Goal: Transaction & Acquisition: Purchase product/service

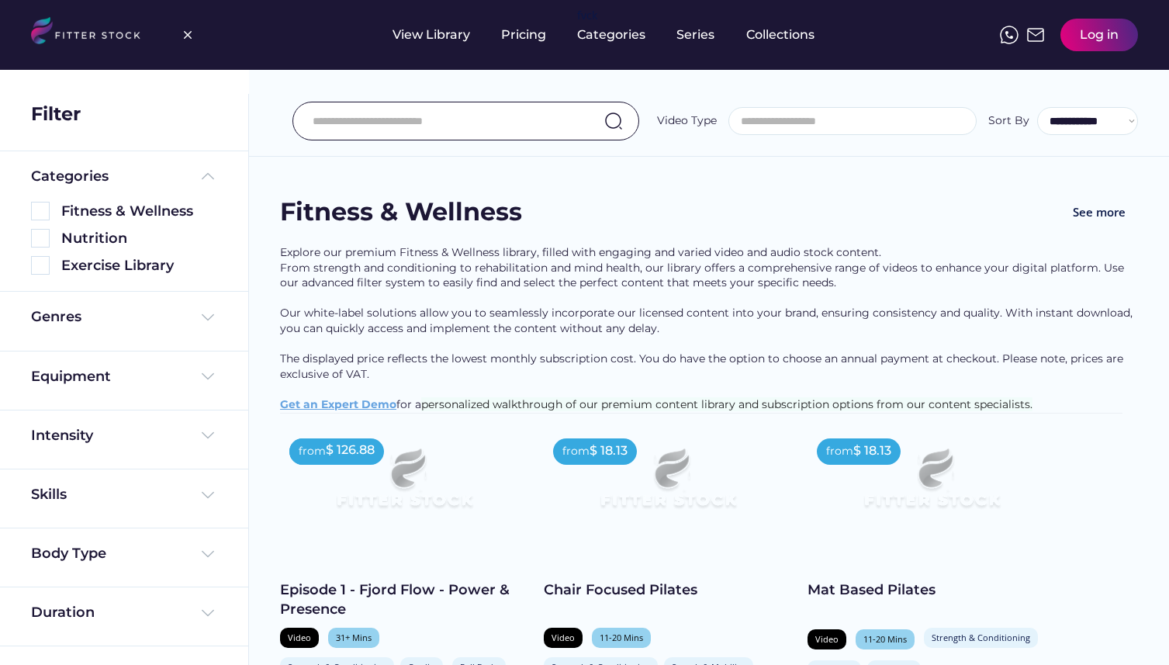
select select
select select "**********"
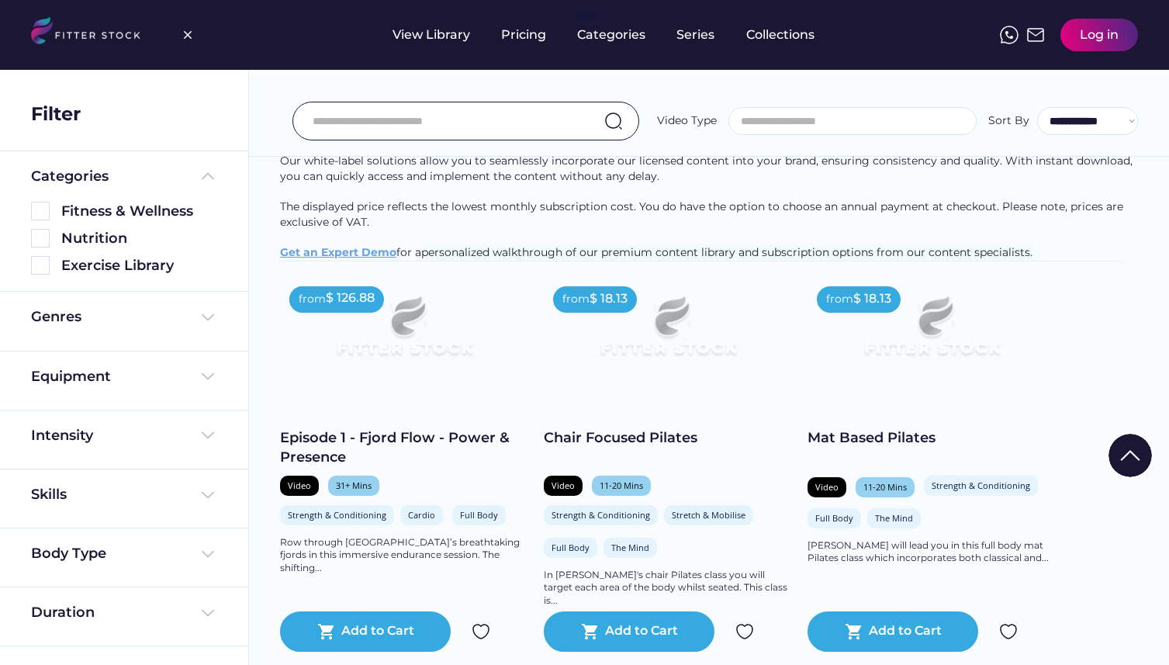
scroll to position [157, 0]
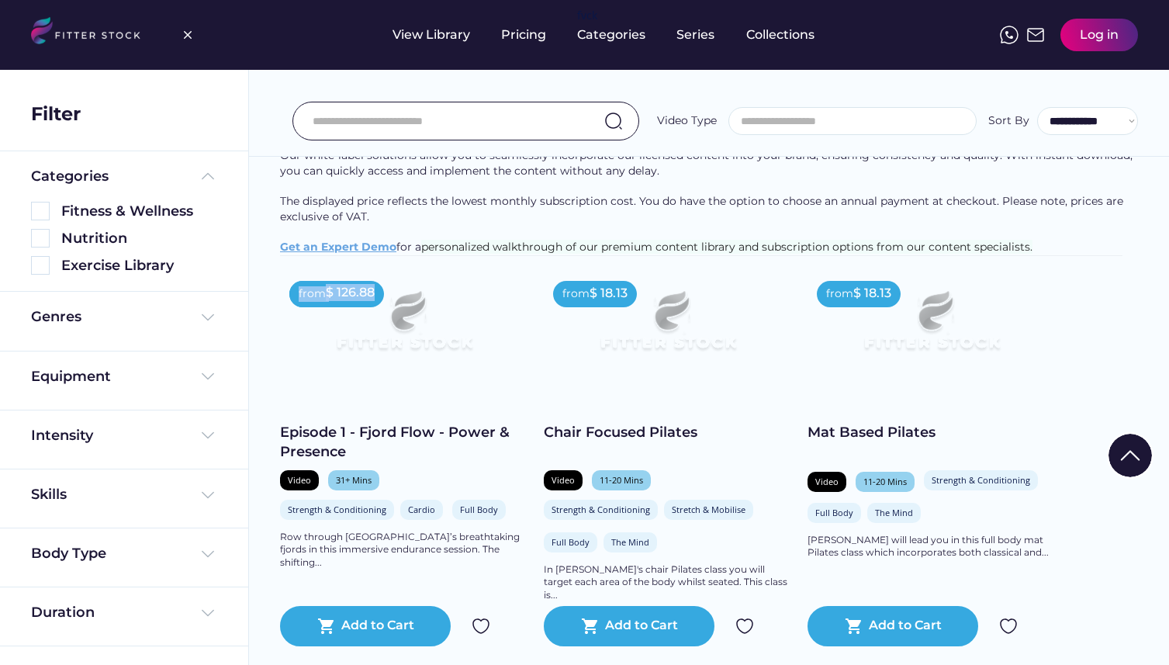
drag, startPoint x: 385, startPoint y: 309, endPoint x: 292, endPoint y: 301, distance: 94.2
click at [292, 301] on div "from $ 126.88" at bounding box center [336, 294] width 95 height 26
click at [283, 162] on div "Explore our premium Fitness & Wellness library, filled with engaging and varied…" at bounding box center [709, 172] width 858 height 168
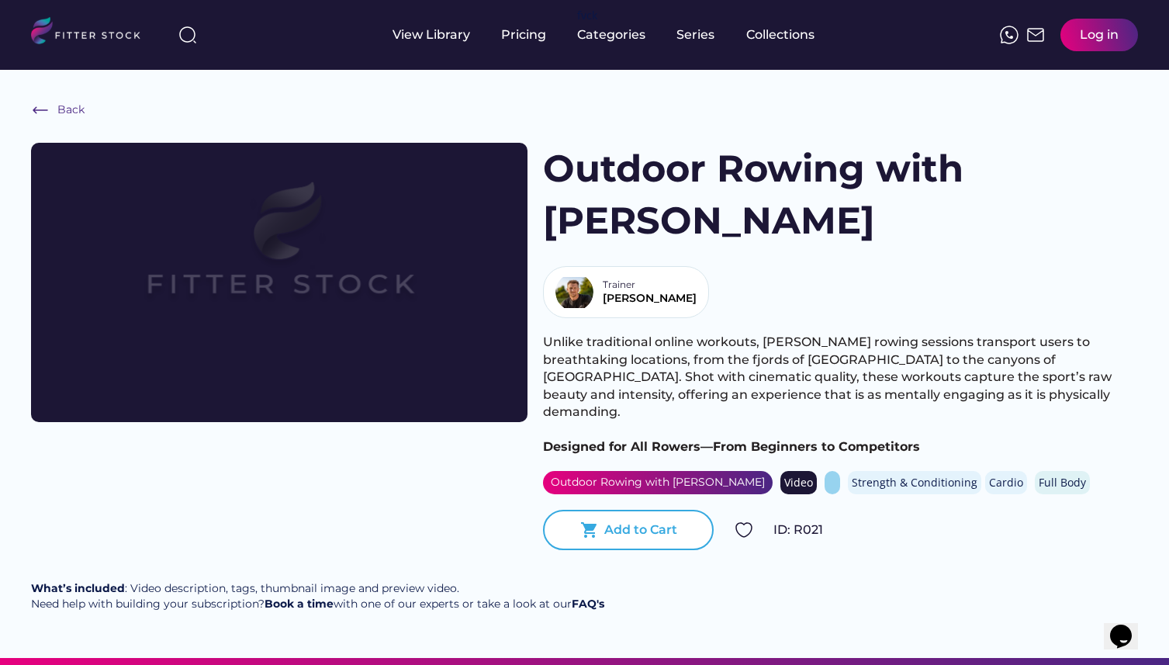
click at [626, 510] on div "shopping_cart Add to Cart" at bounding box center [628, 530] width 171 height 40
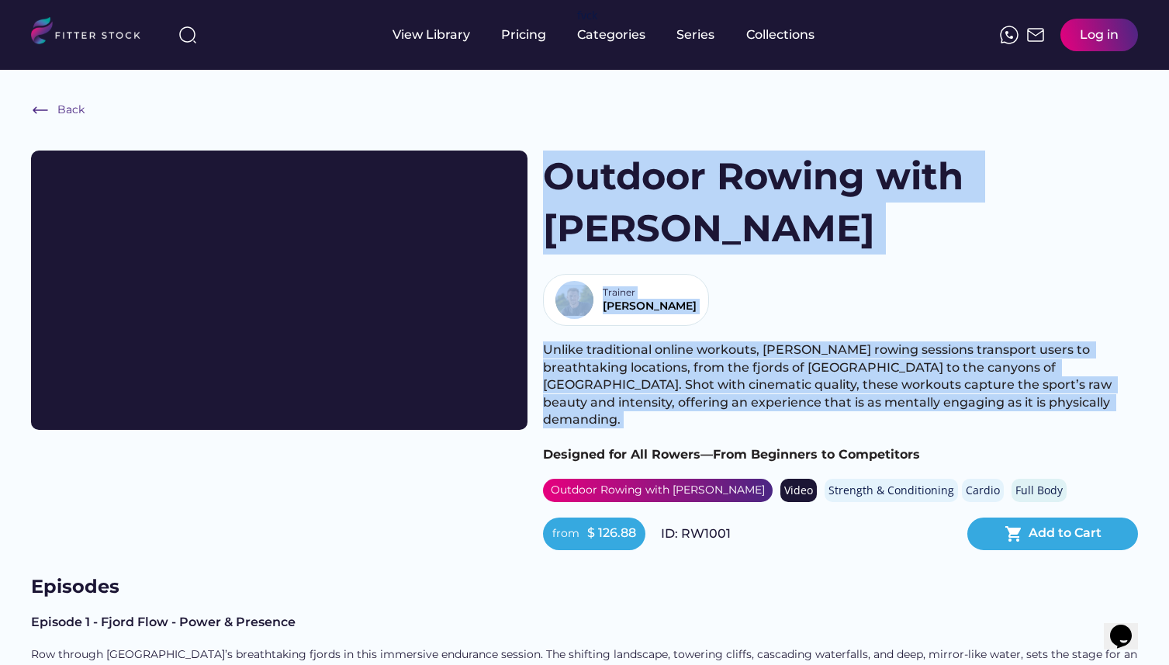
drag, startPoint x: 545, startPoint y: 163, endPoint x: 741, endPoint y: 354, distance: 273.7
click at [741, 354] on div "Outdoor Rowing with Alex Gregory Trainer Alex Unlike traditional online workout…" at bounding box center [840, 349] width 595 height 399
click at [920, 369] on div "Unlike traditional online workouts, Gregory’s rowing sessions transport users t…" at bounding box center [840, 402] width 595 height 122
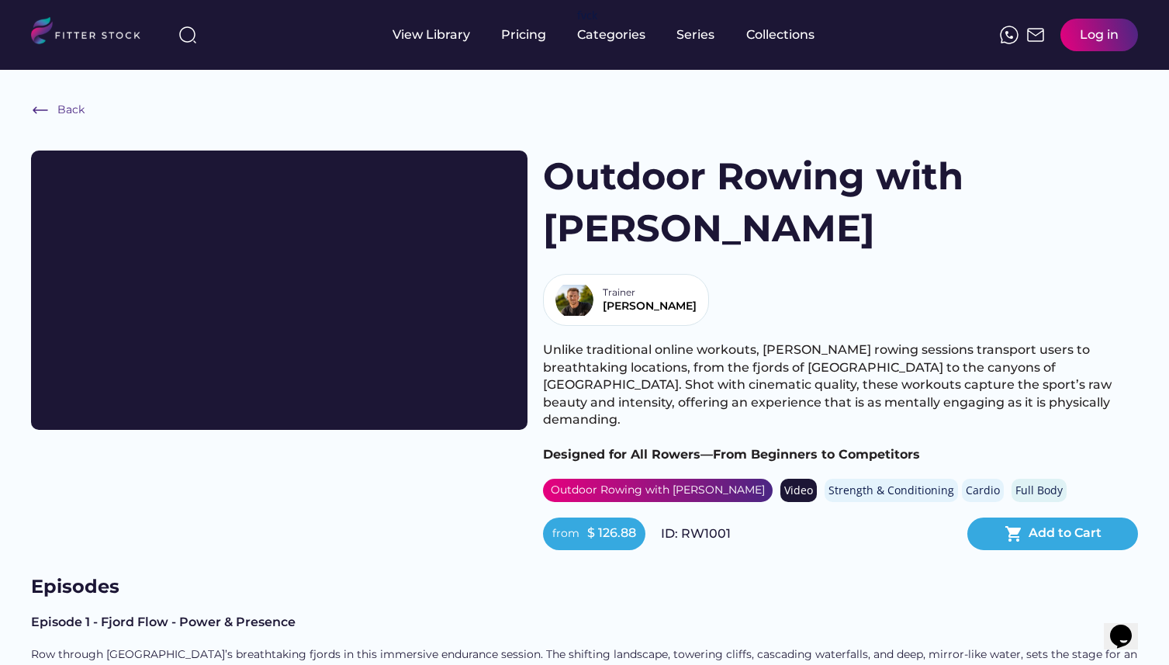
click at [932, 365] on div "Unlike traditional online workouts, Gregory’s rowing sessions transport users t…" at bounding box center [840, 402] width 595 height 122
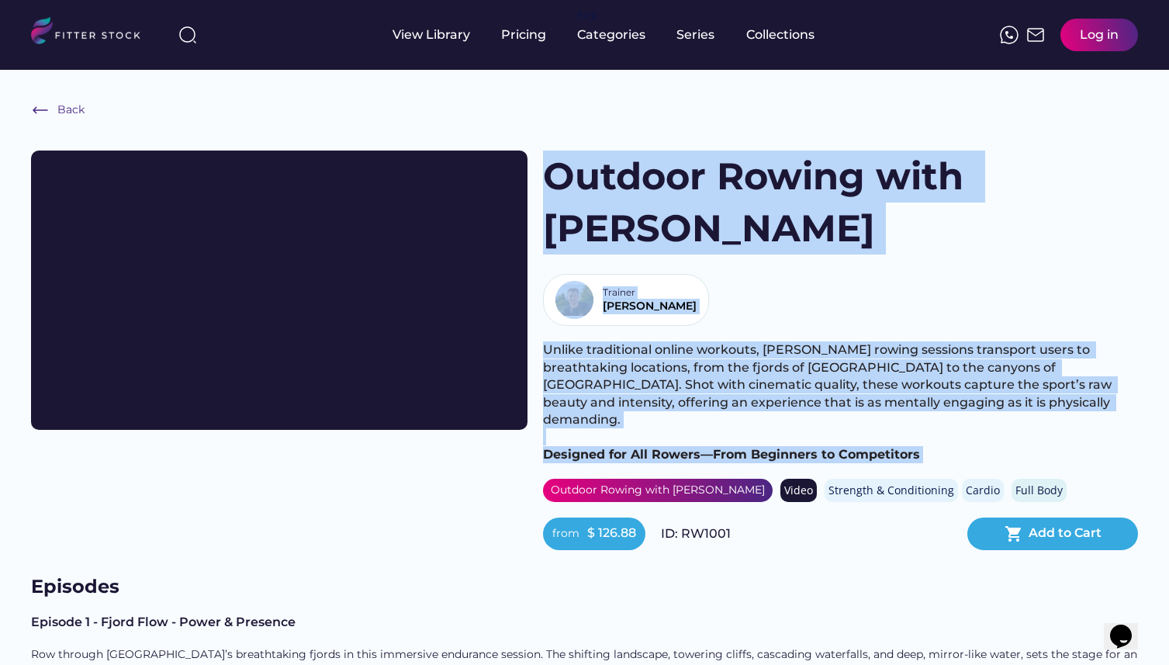
drag, startPoint x: 932, startPoint y: 365, endPoint x: 560, endPoint y: 188, distance: 411.1
click at [560, 188] on div "Outdoor Rowing with Alex Gregory Trainer Alex Unlike traditional online workout…" at bounding box center [840, 349] width 595 height 399
drag, startPoint x: 541, startPoint y: 167, endPoint x: 880, endPoint y: 359, distance: 389.0
click at [880, 359] on div "View Trailer Outdoor Rowing with Alex Gregory Trainer Alex Unlike traditional o…" at bounding box center [584, 349] width 1107 height 399
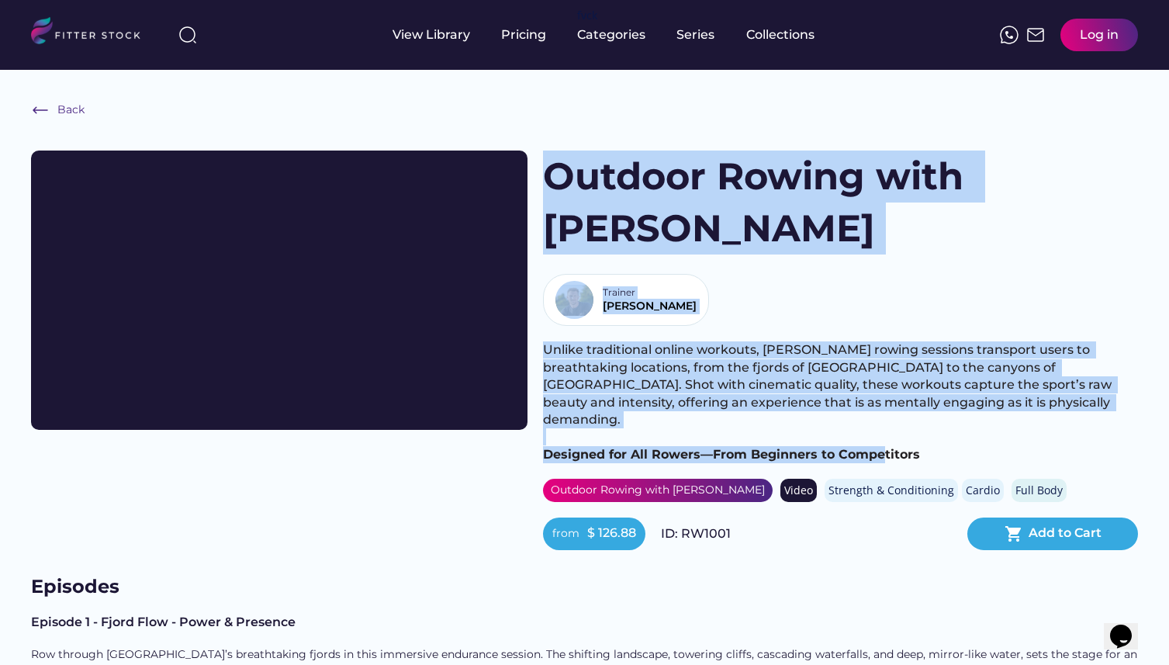
click at [922, 362] on div "Unlike traditional online workouts, Gregory’s rowing sessions transport users t…" at bounding box center [840, 402] width 595 height 122
drag, startPoint x: 922, startPoint y: 362, endPoint x: 562, endPoint y: 192, distance: 399.0
click at [562, 192] on div "Outdoor Rowing with Alex Gregory Trainer Alex Unlike traditional online workout…" at bounding box center [840, 349] width 595 height 399
drag, startPoint x: 543, startPoint y: 171, endPoint x: 911, endPoint y: 363, distance: 414.9
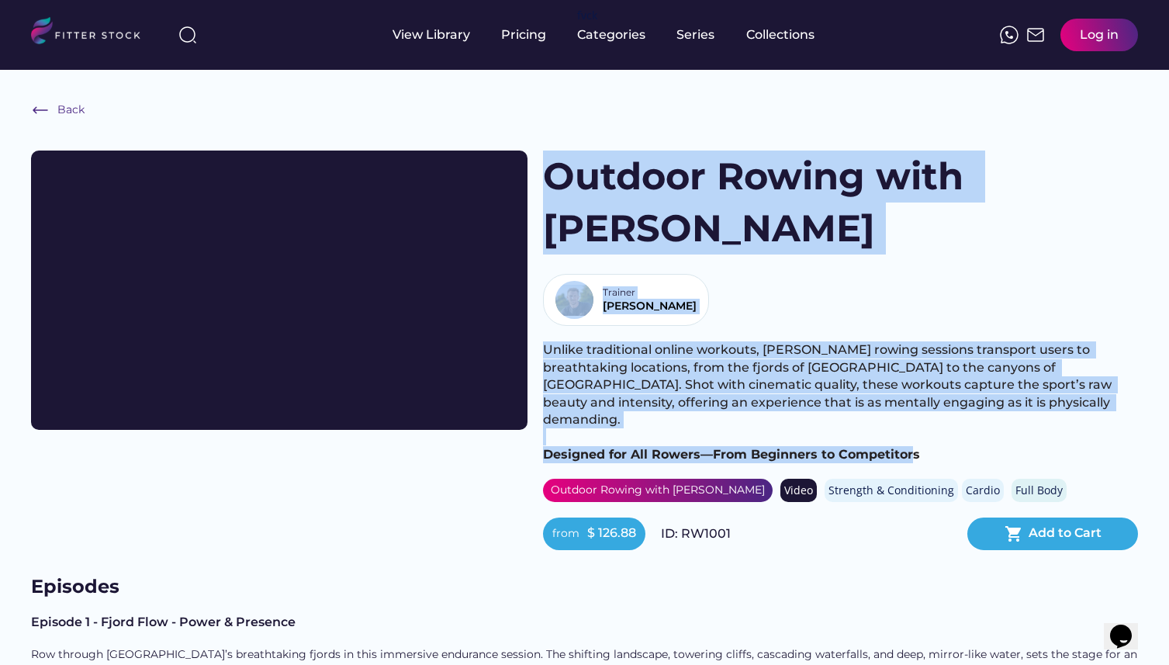
click at [911, 363] on div "Outdoor Rowing with Alex Gregory Trainer Alex Unlike traditional online workout…" at bounding box center [840, 349] width 595 height 399
click at [924, 364] on div "Unlike traditional online workouts, Gregory’s rowing sessions transport users t…" at bounding box center [840, 402] width 595 height 122
drag, startPoint x: 924, startPoint y: 364, endPoint x: 579, endPoint y: 192, distance: 384.7
click at [579, 192] on div "Outdoor Rowing with Alex Gregory Trainer Alex Unlike traditional online workout…" at bounding box center [840, 349] width 595 height 399
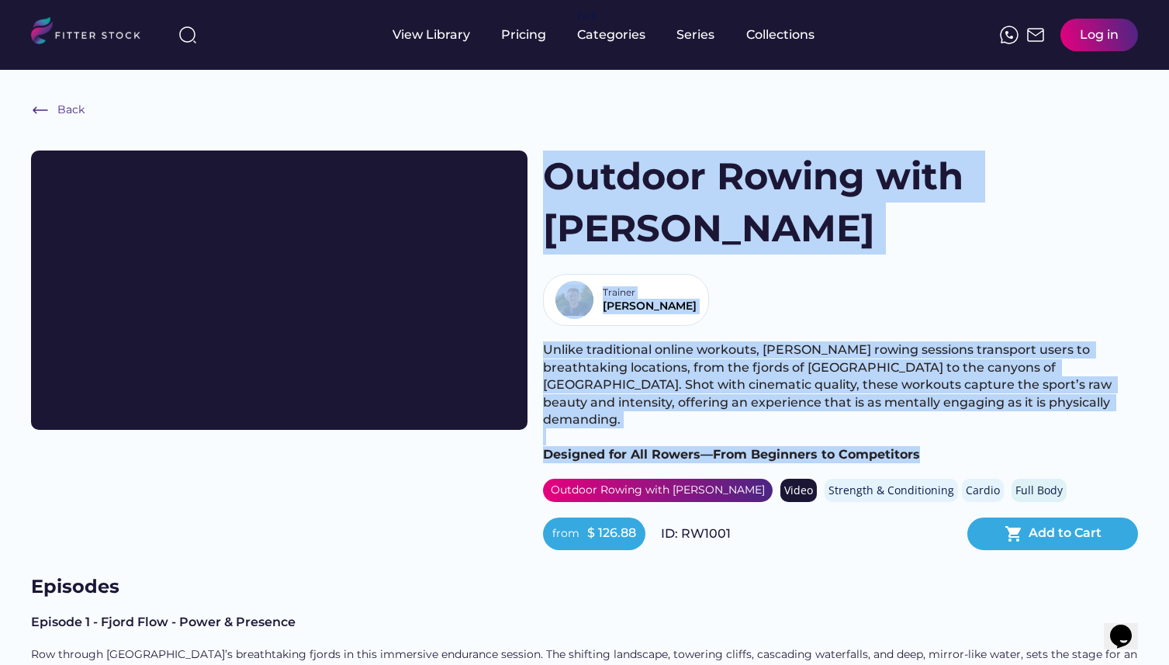
drag, startPoint x: 538, startPoint y: 176, endPoint x: 932, endPoint y: 379, distance: 443.0
click at [932, 379] on div "View Trailer Outdoor Rowing with Alex Gregory Trainer Alex Unlike traditional o…" at bounding box center [584, 349] width 1107 height 399
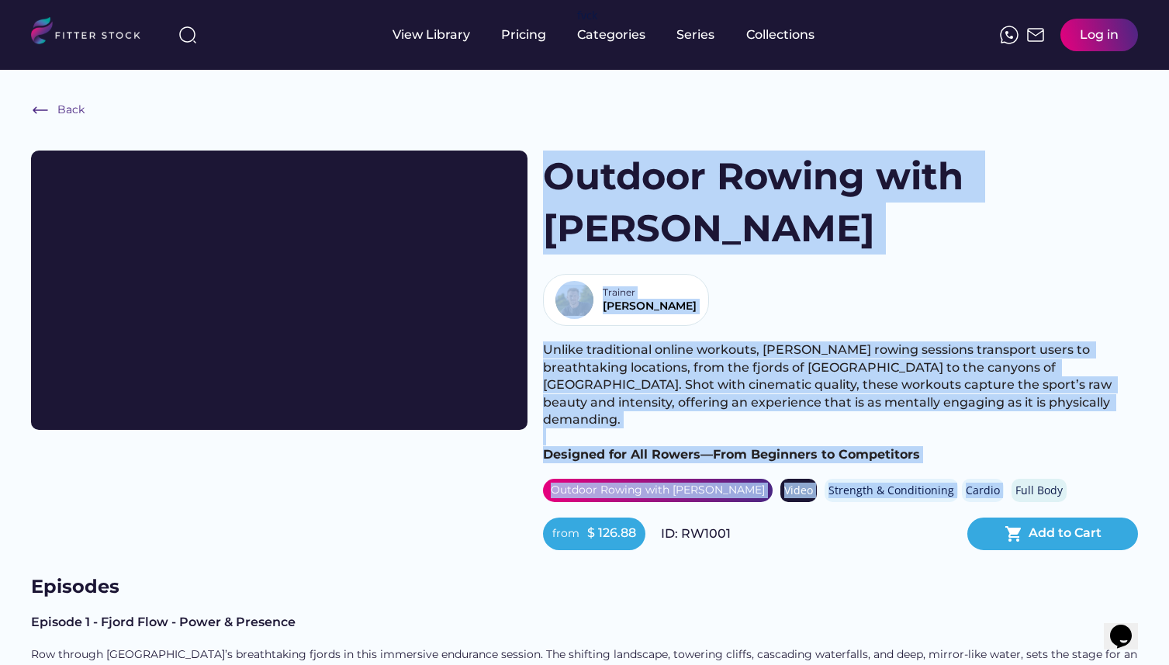
drag, startPoint x: 552, startPoint y: 171, endPoint x: 1007, endPoint y: 383, distance: 501.7
click at [1007, 383] on div "Outdoor Rowing with Alex Gregory Trainer Alex Unlike traditional online workout…" at bounding box center [840, 349] width 595 height 399
click at [964, 365] on div "Unlike traditional online workouts, Gregory’s rowing sessions transport users t…" at bounding box center [840, 402] width 595 height 122
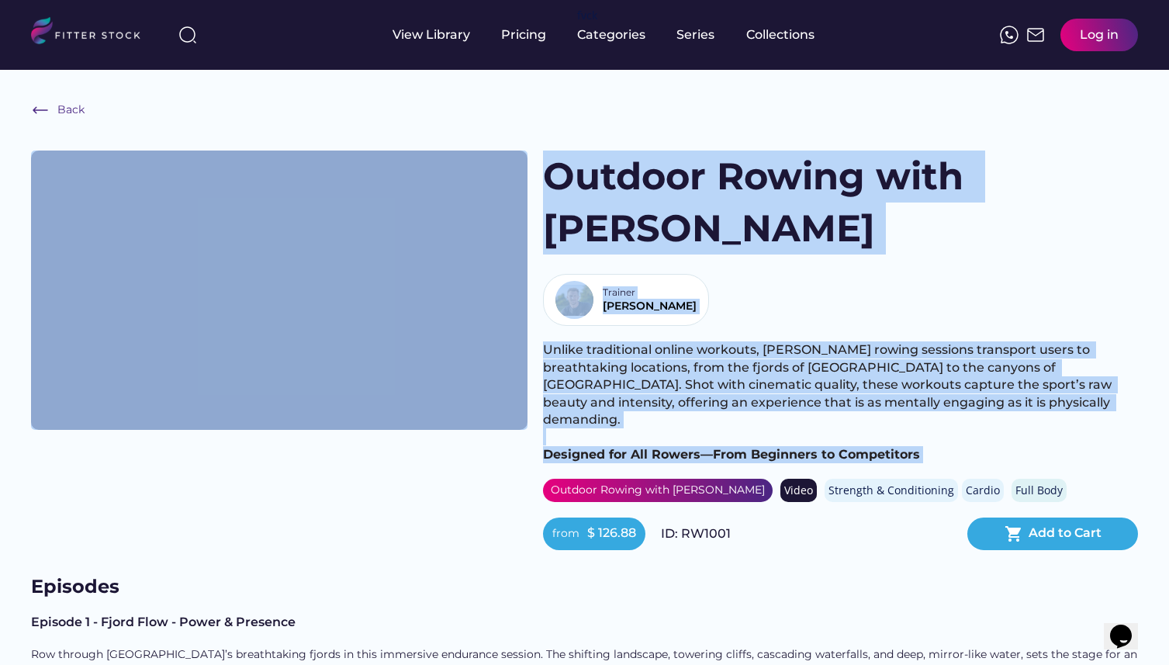
drag, startPoint x: 964, startPoint y: 365, endPoint x: 527, endPoint y: 194, distance: 469.1
click at [527, 194] on div "View Trailer Outdoor Rowing with Alex Gregory Trainer Alex Unlike traditional o…" at bounding box center [584, 349] width 1107 height 399
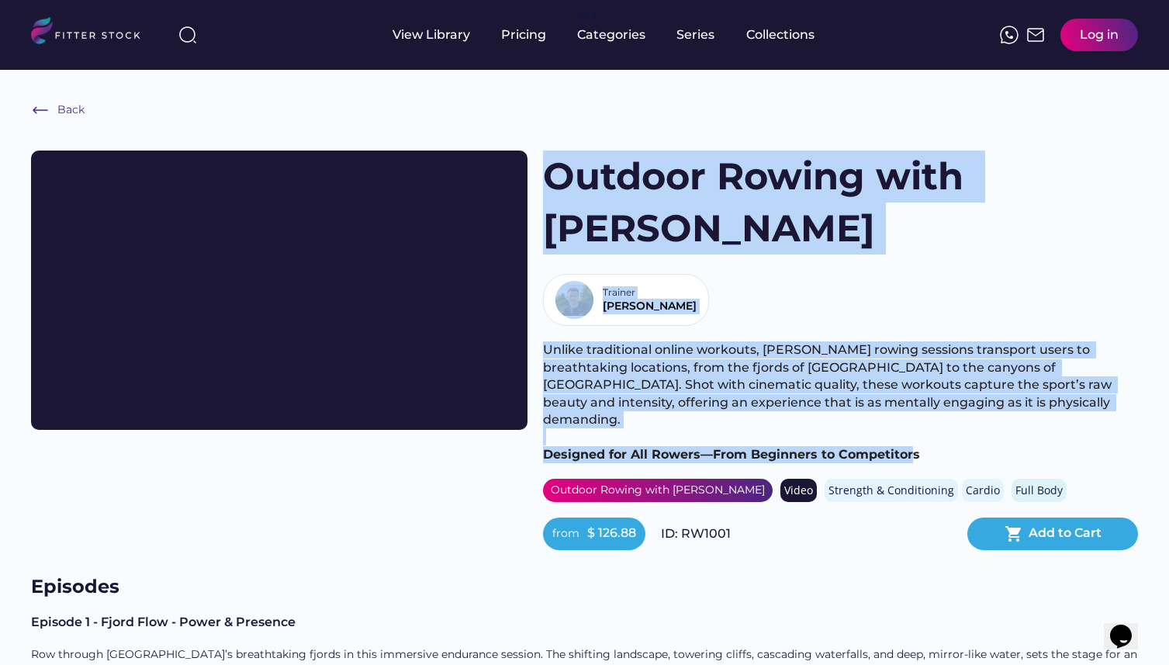
drag, startPoint x: 553, startPoint y: 174, endPoint x: 910, endPoint y: 368, distance: 406.4
click at [910, 368] on div "Outdoor Rowing with Alex Gregory Trainer Alex Unlike traditional online workout…" at bounding box center [840, 349] width 595 height 399
click at [935, 361] on div "Unlike traditional online workouts, Gregory’s rowing sessions transport users t…" at bounding box center [840, 402] width 595 height 122
drag, startPoint x: 935, startPoint y: 361, endPoint x: 537, endPoint y: 170, distance: 442.0
click at [537, 170] on div "View Trailer Outdoor Rowing with Alex Gregory Trainer Alex Unlike traditional o…" at bounding box center [584, 349] width 1107 height 399
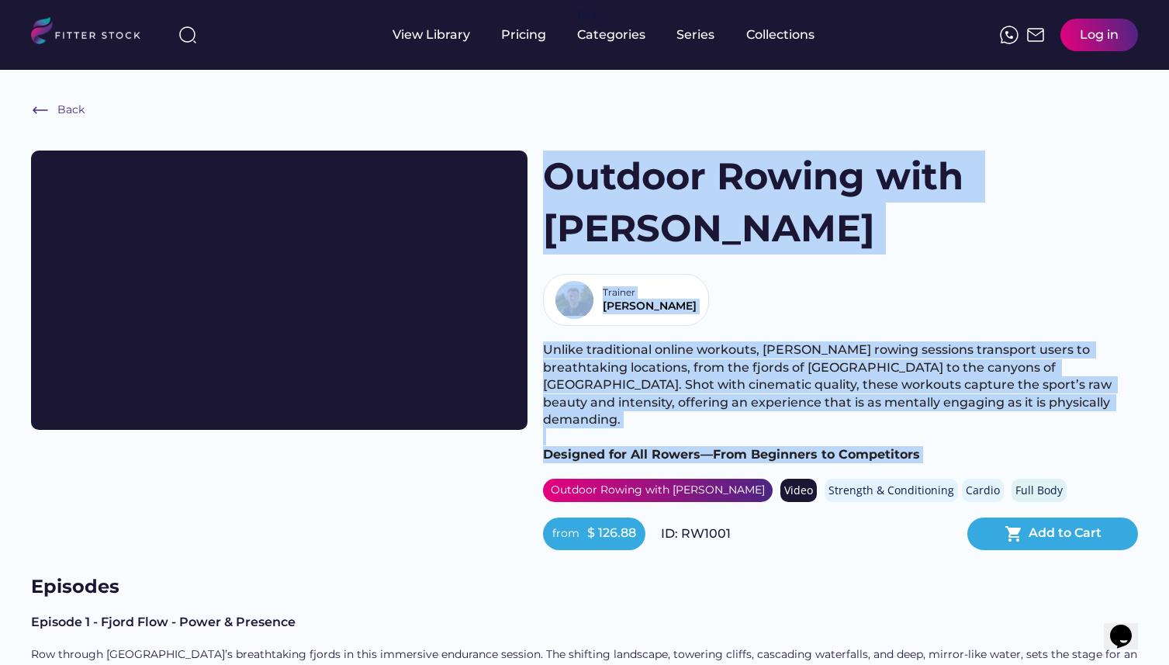
drag, startPoint x: 541, startPoint y: 172, endPoint x: 924, endPoint y: 360, distance: 426.7
click at [924, 360] on div "View Trailer Outdoor Rowing with Alex Gregory Trainer Alex Unlike traditional o…" at bounding box center [584, 349] width 1107 height 399
click at [924, 360] on div "Unlike traditional online workouts, Gregory’s rowing sessions transport users t…" at bounding box center [840, 402] width 595 height 122
drag, startPoint x: 924, startPoint y: 360, endPoint x: 562, endPoint y: 166, distance: 410.9
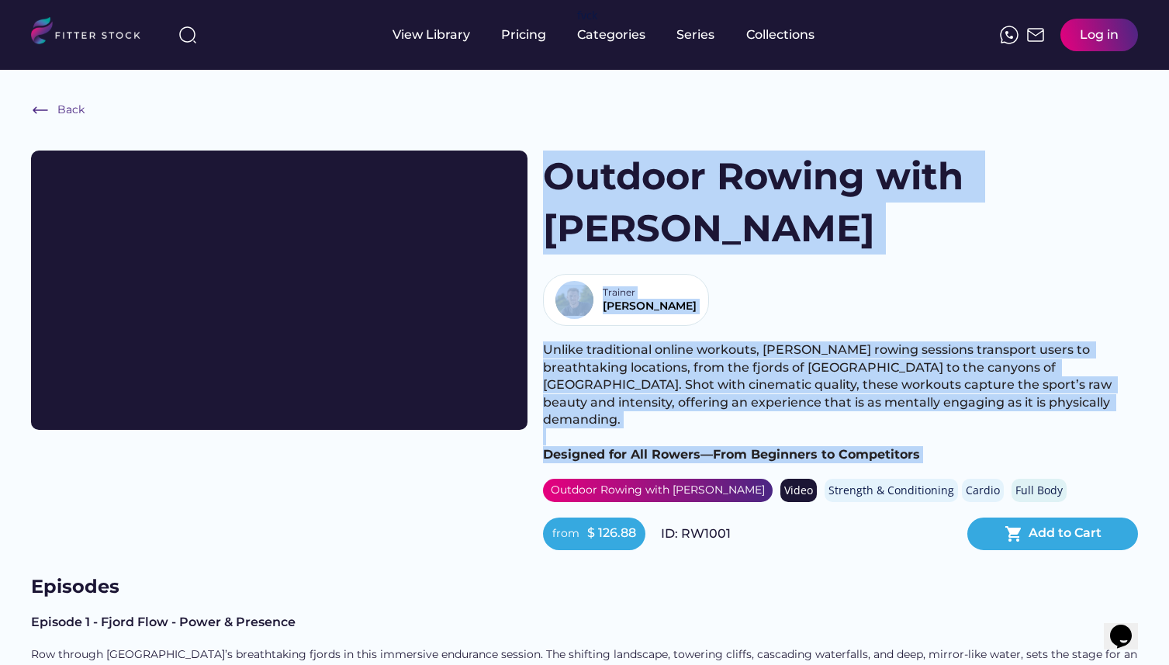
click at [562, 166] on div "Outdoor Rowing with Alex Gregory Trainer Alex Unlike traditional online workout…" at bounding box center [840, 349] width 595 height 399
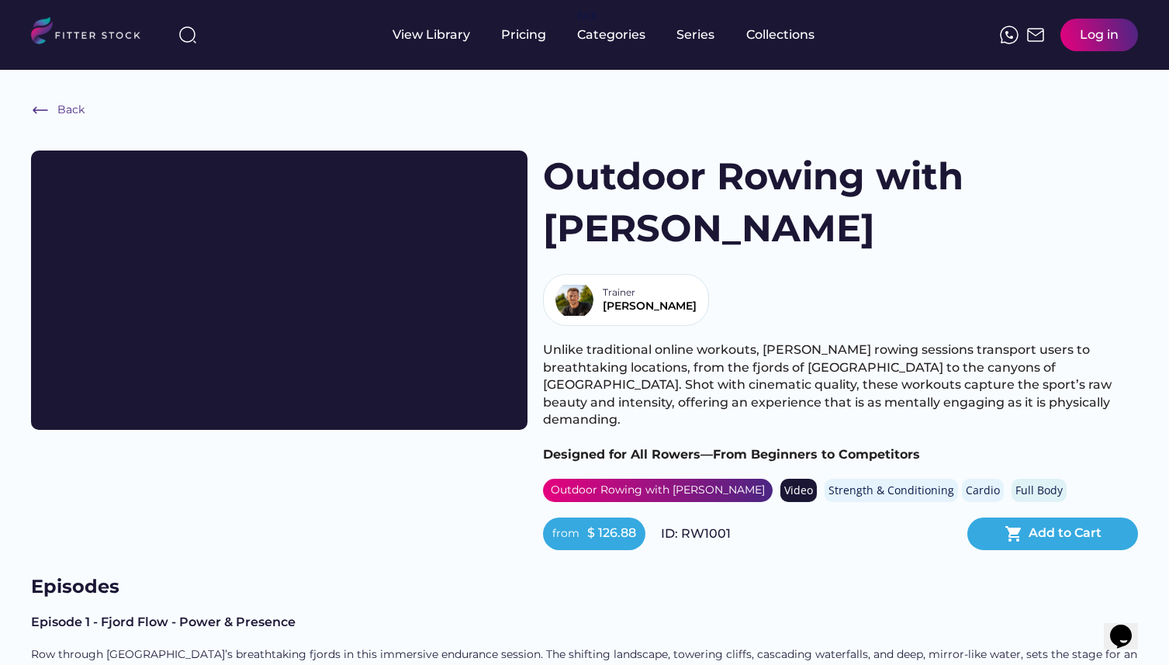
click at [544, 177] on h1 "Outdoor Rowing with [PERSON_NAME]" at bounding box center [766, 202] width 446 height 104
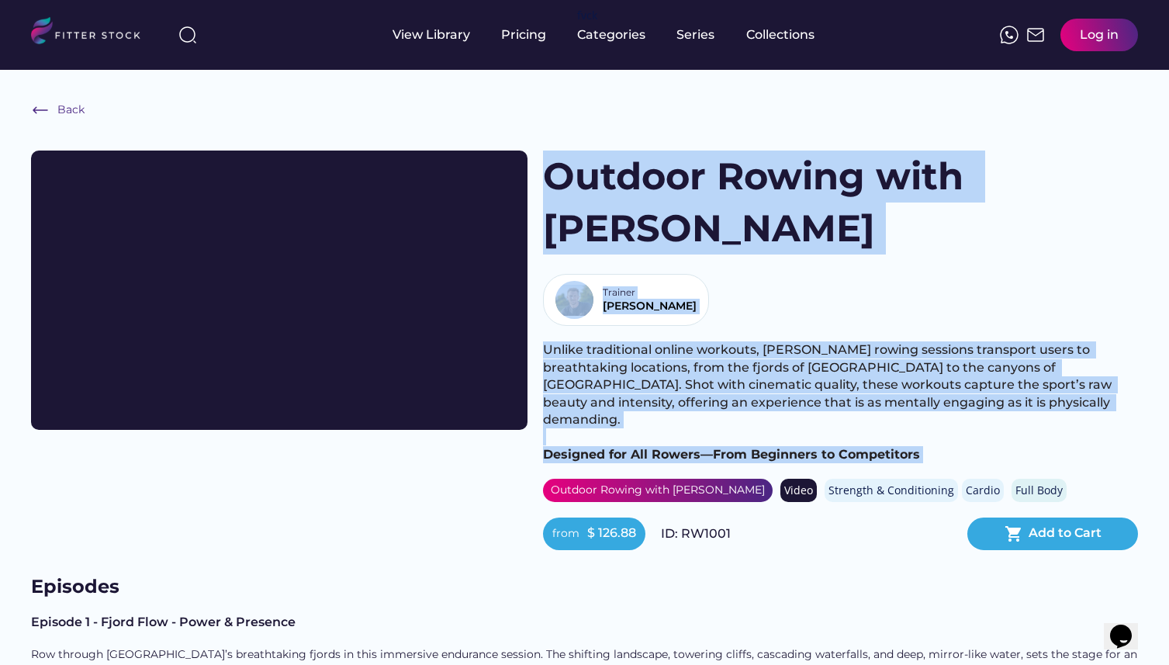
drag, startPoint x: 544, startPoint y: 177, endPoint x: 919, endPoint y: 362, distance: 418.0
click at [919, 362] on div "Outdoor Rowing with Alex Gregory Trainer Alex Unlike traditional online workout…" at bounding box center [840, 349] width 595 height 399
click at [919, 362] on div "Unlike traditional online workouts, Gregory’s rowing sessions transport users t…" at bounding box center [840, 402] width 595 height 122
drag, startPoint x: 919, startPoint y: 362, endPoint x: 569, endPoint y: 188, distance: 391.6
click at [569, 188] on div "Outdoor Rowing with Alex Gregory Trainer Alex Unlike traditional online workout…" at bounding box center [840, 349] width 595 height 399
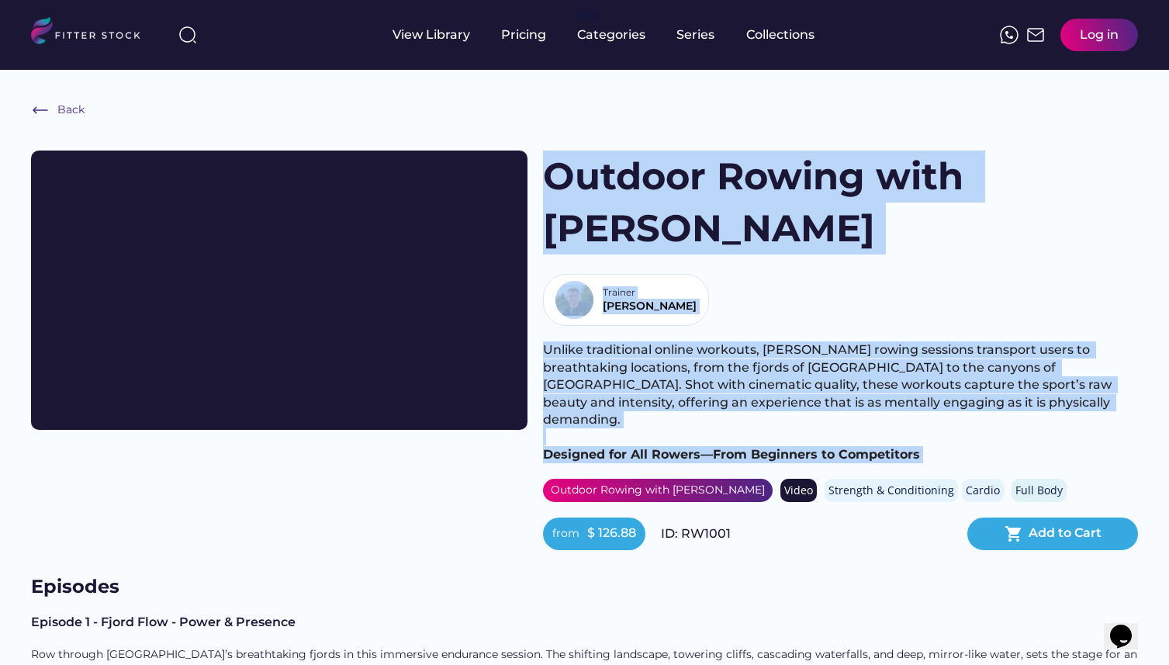
drag, startPoint x: 547, startPoint y: 172, endPoint x: 928, endPoint y: 371, distance: 430.2
click at [928, 371] on div "Outdoor Rowing with Alex Gregory Trainer Alex Unlike traditional online workout…" at bounding box center [840, 349] width 595 height 399
click at [928, 371] on div "Unlike traditional online workouts, Gregory’s rowing sessions transport users t…" at bounding box center [840, 402] width 595 height 122
drag, startPoint x: 928, startPoint y: 371, endPoint x: 551, endPoint y: 180, distance: 422.5
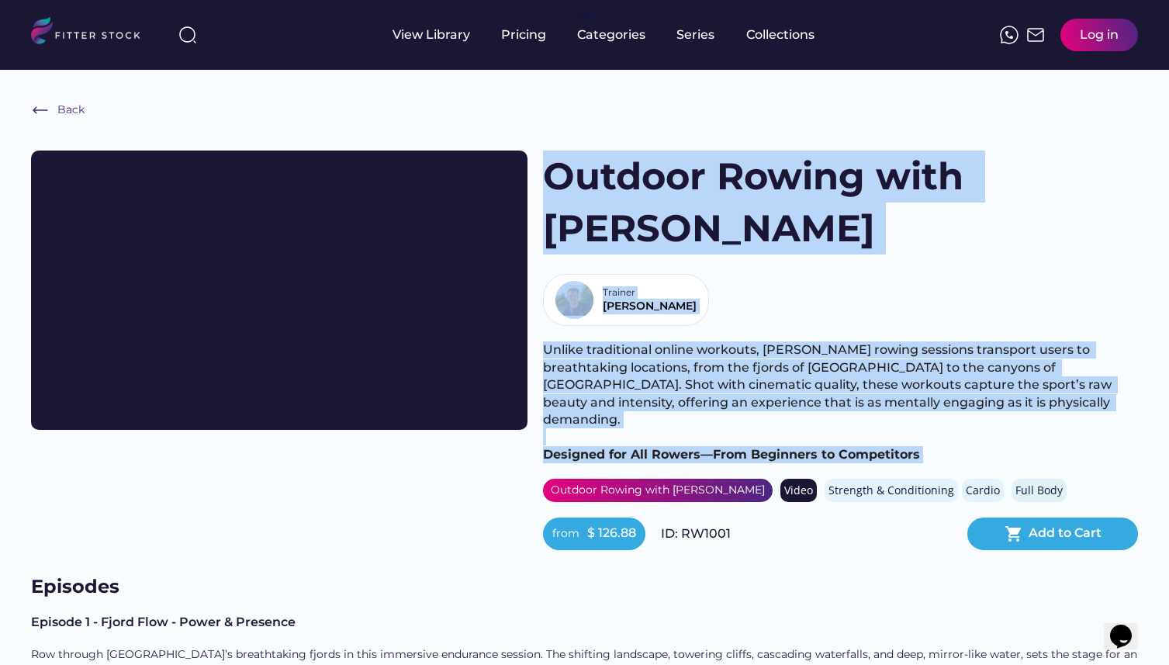
click at [551, 180] on div "Outdoor Rowing with Alex Gregory Trainer Alex Unlike traditional online workout…" at bounding box center [840, 349] width 595 height 399
drag, startPoint x: 544, startPoint y: 176, endPoint x: 916, endPoint y: 366, distance: 418.0
click at [916, 366] on div "Outdoor Rowing with Alex Gregory Trainer Alex Unlike traditional online workout…" at bounding box center [840, 349] width 595 height 399
click at [916, 447] on span "﻿Designed for All Rowers—From Beginners to Competitors" at bounding box center [731, 454] width 377 height 15
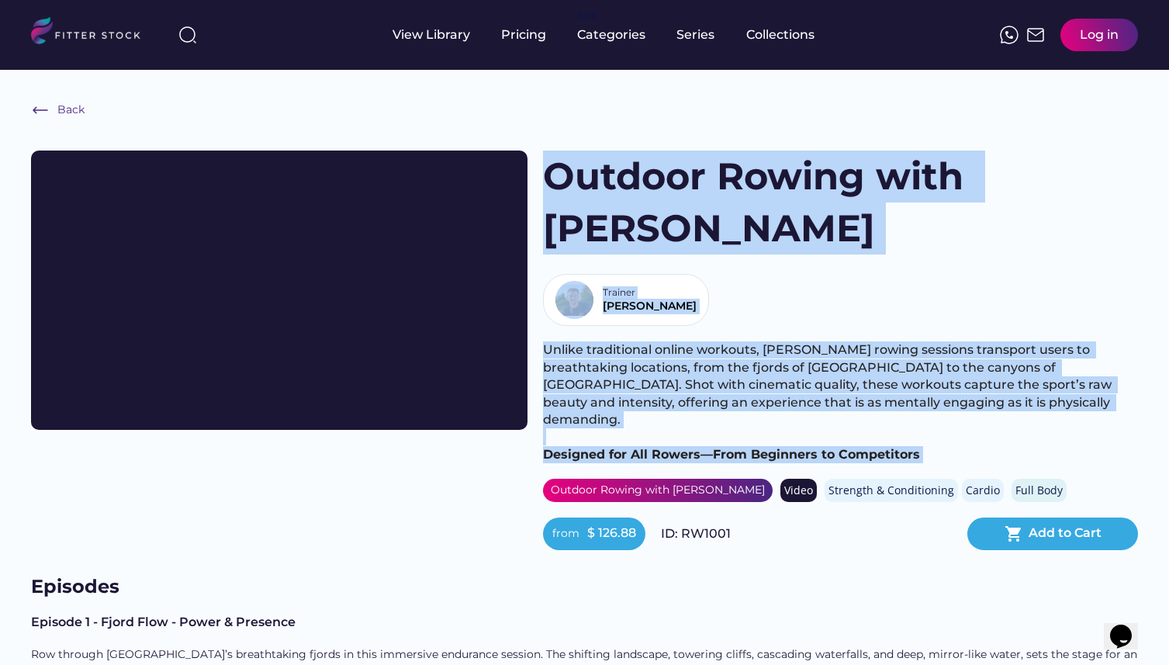
drag, startPoint x: 916, startPoint y: 366, endPoint x: 548, endPoint y: 168, distance: 417.8
click at [548, 168] on div "Outdoor Rowing with Alex Gregory Trainer Alex Unlike traditional online workout…" at bounding box center [840, 349] width 595 height 399
drag, startPoint x: 545, startPoint y: 178, endPoint x: 939, endPoint y: 369, distance: 437.1
click at [939, 369] on div "Outdoor Rowing with Alex Gregory Trainer Alex Unlike traditional online workout…" at bounding box center [840, 349] width 595 height 399
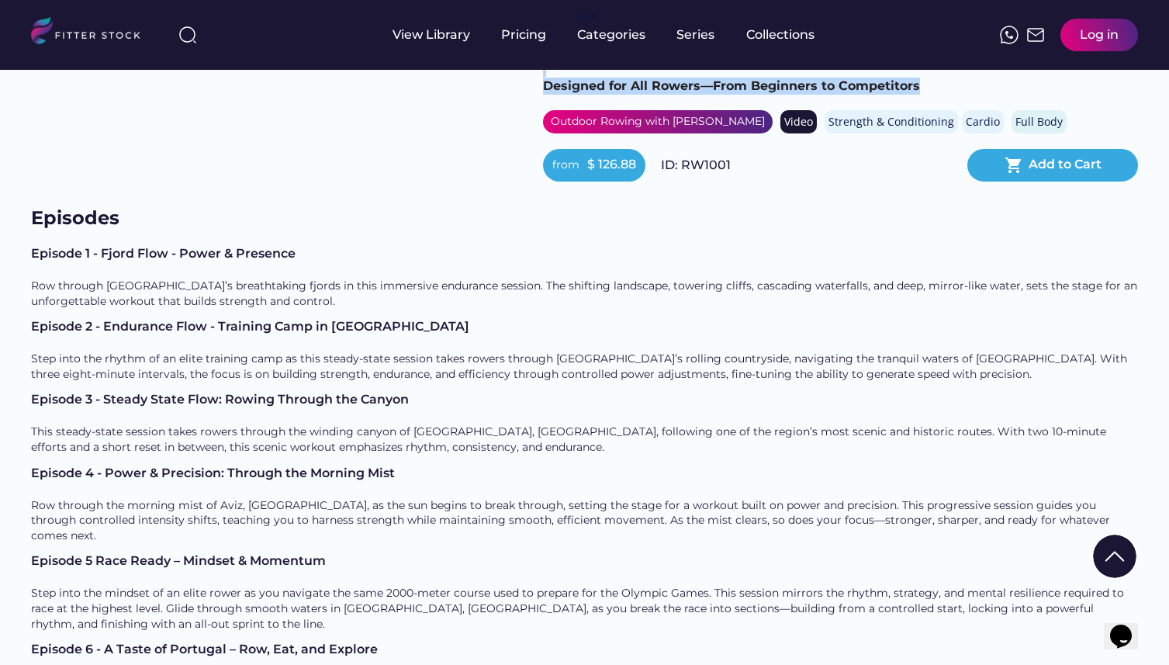
scroll to position [325, 0]
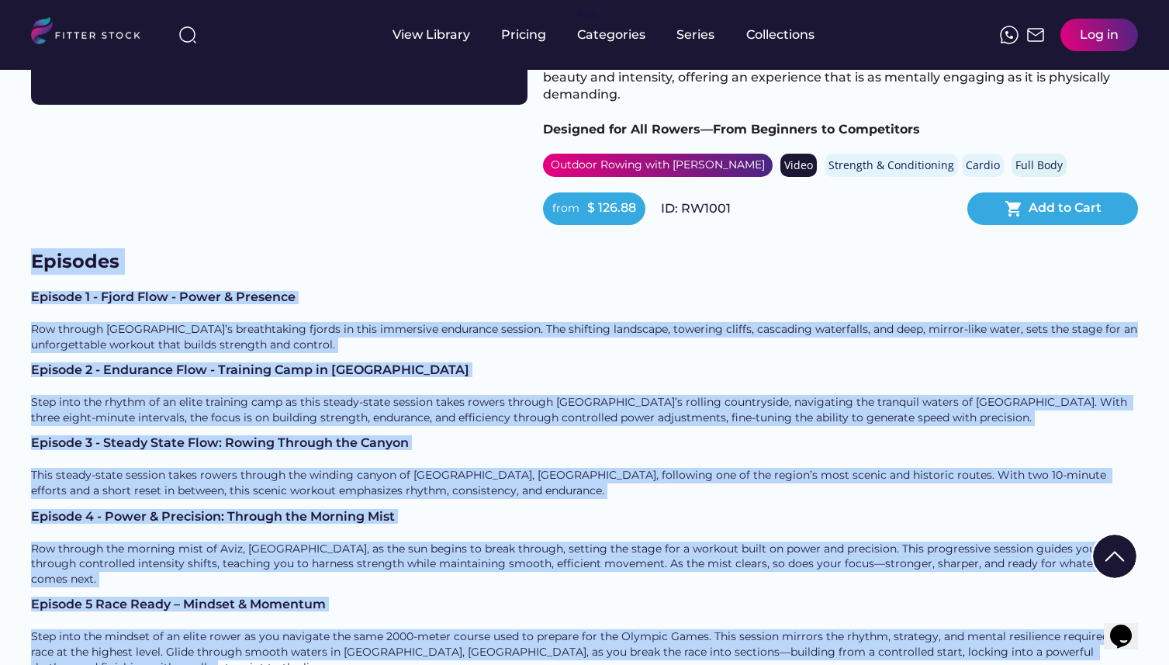
drag, startPoint x: 34, startPoint y: 171, endPoint x: 276, endPoint y: 558, distance: 455.8
click at [276, 558] on div "Episodes Episode 1 - Fjord Flow - Power & Presence Row through Norway’s breatht…" at bounding box center [584, 598] width 1107 height 701
click at [134, 629] on div "Step into the mindset of an elite rower as you navigate the same 2000-meter cou…" at bounding box center [584, 652] width 1107 height 46
drag, startPoint x: 134, startPoint y: 561, endPoint x: 40, endPoint y: 185, distance: 387.9
click at [40, 248] on div "Episodes Episode 1 - Fjord Flow - Power & Presence Row through Norway’s breatht…" at bounding box center [584, 598] width 1107 height 701
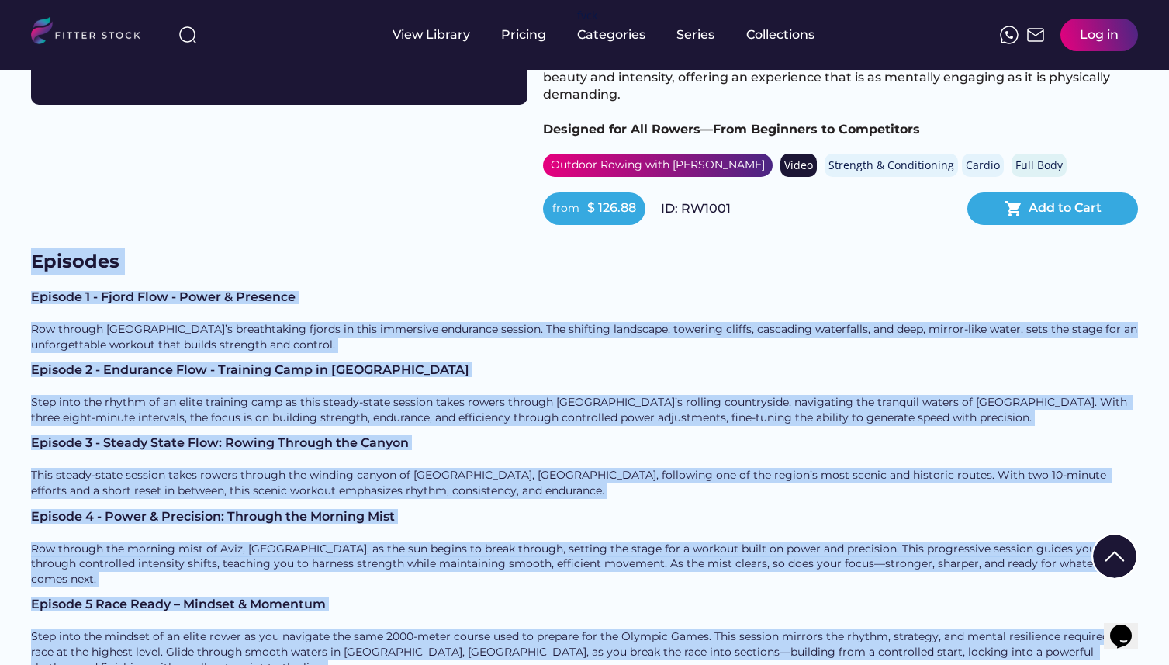
click at [29, 173] on div "Back View Trailer Outdoor Rowing with Alex Gregory Trainer Alex Unlike traditio…" at bounding box center [584, 370] width 1169 height 1251
drag, startPoint x: 29, startPoint y: 173, endPoint x: 133, endPoint y: 562, distance: 402.2
click at [133, 562] on div "Back View Trailer Outdoor Rowing with Alex Gregory Trainer Alex Unlike traditio…" at bounding box center [584, 370] width 1169 height 1251
click at [133, 629] on div "Step into the mindset of an elite rower as you navigate the same 2000-meter cou…" at bounding box center [584, 652] width 1107 height 46
drag, startPoint x: 133, startPoint y: 562, endPoint x: 33, endPoint y: 178, distance: 396.6
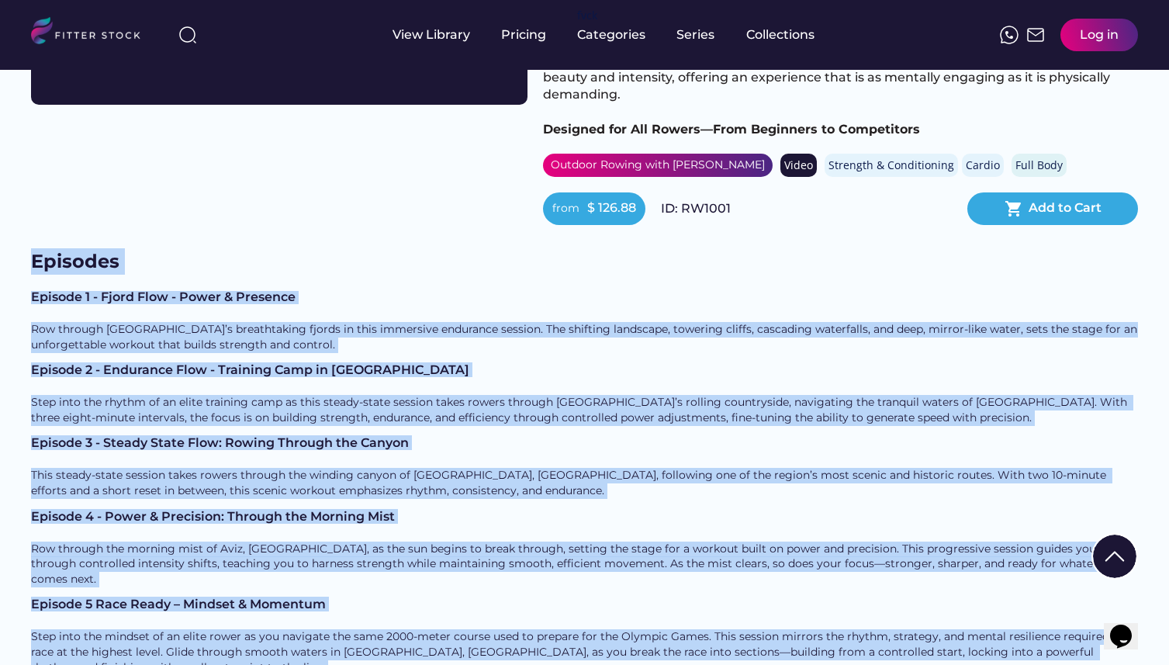
click at [33, 248] on div "Episodes Episode 1 - Fjord Flow - Power & Presence Row through Norway’s breatht…" at bounding box center [584, 598] width 1107 height 701
click at [33, 248] on h3 "Episodes" at bounding box center [108, 261] width 155 height 27
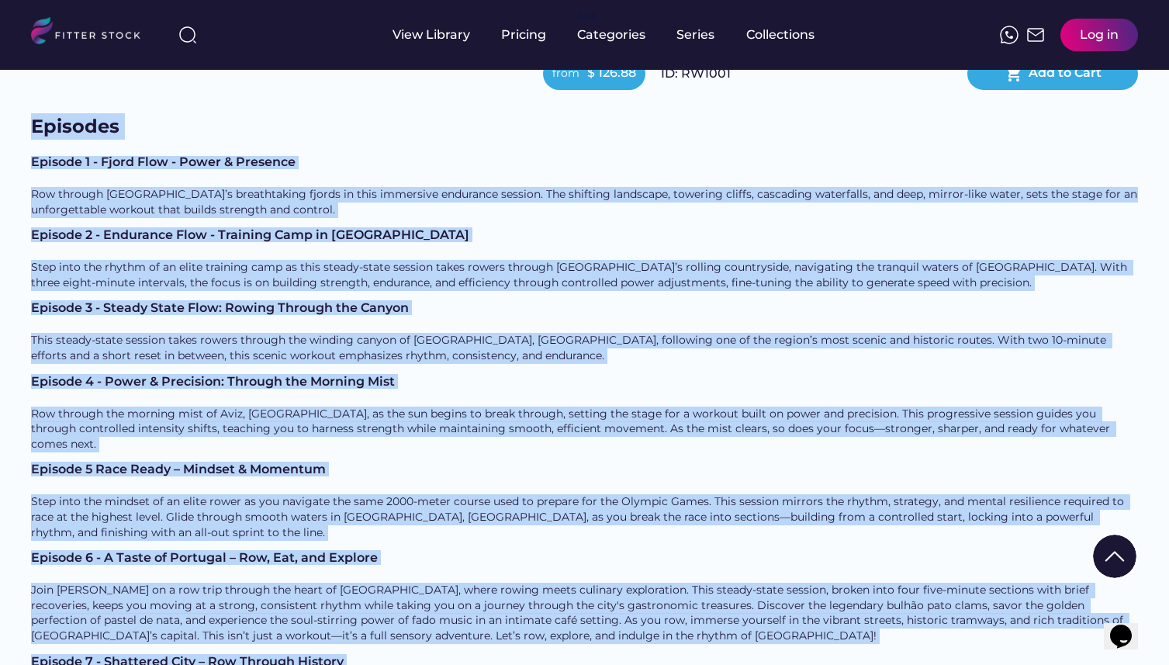
drag, startPoint x: 33, startPoint y: 178, endPoint x: 139, endPoint y: 664, distance: 497.6
click at [139, 664] on div "Back View Trailer Outdoor Rowing with Alex Gregory Trainer Alex Unlike traditio…" at bounding box center [584, 235] width 1169 height 1251
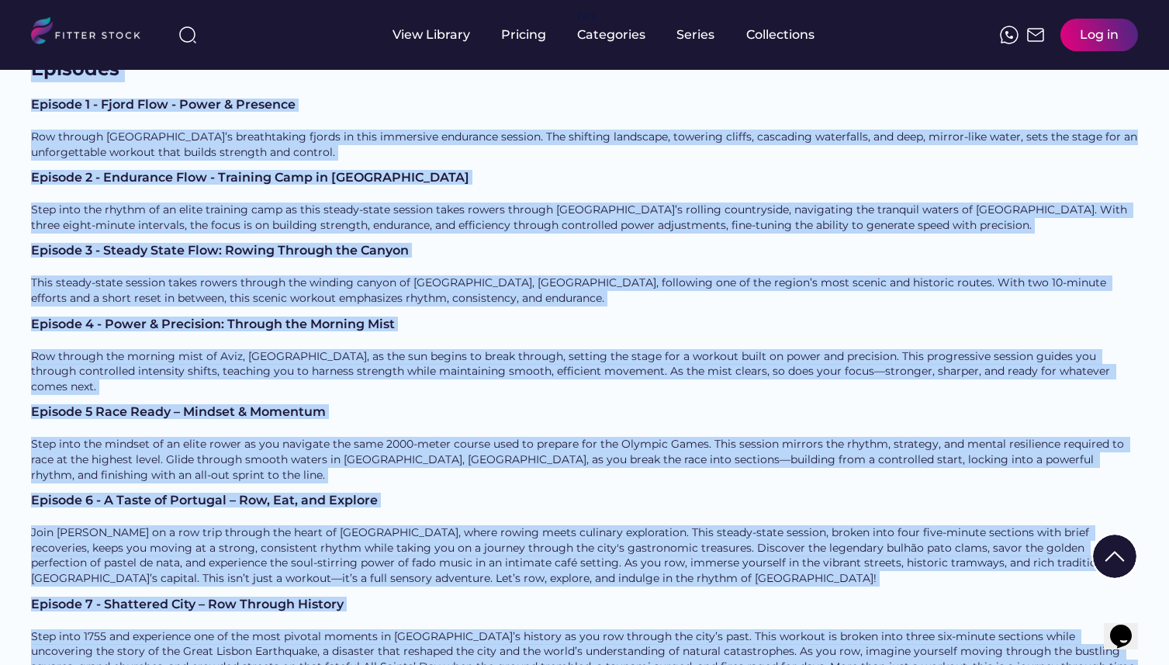
click at [188, 494] on div "Episode 6 - A Taste of Portugal – Row, Eat, and Explore" at bounding box center [584, 503] width 1107 height 19
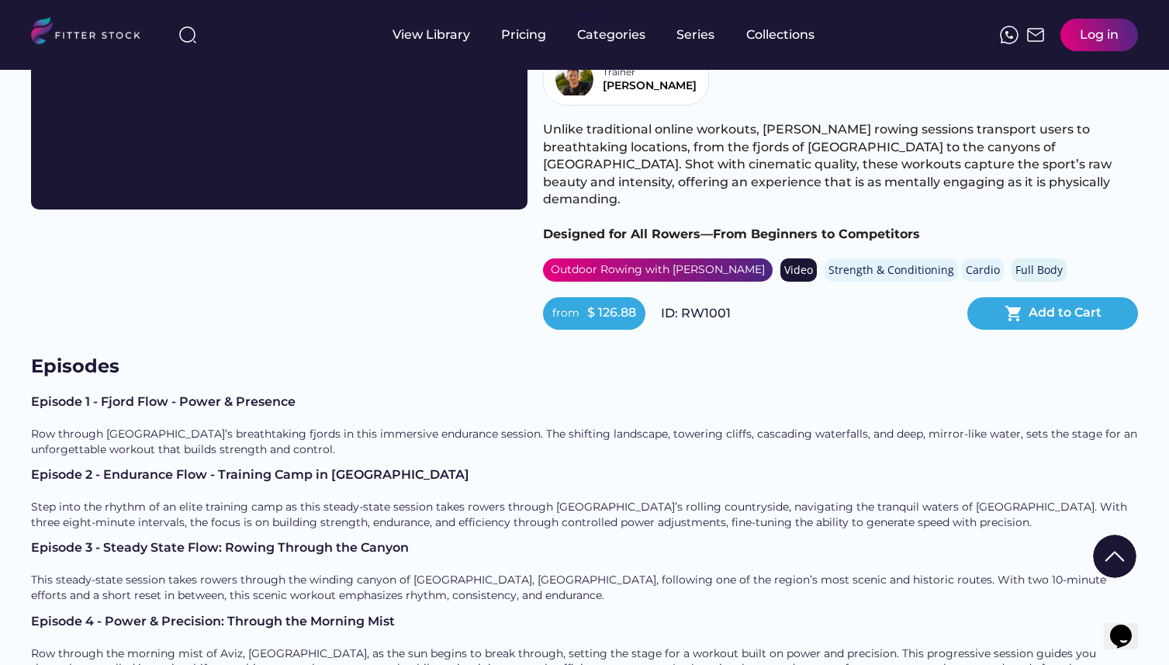
scroll to position [211, 0]
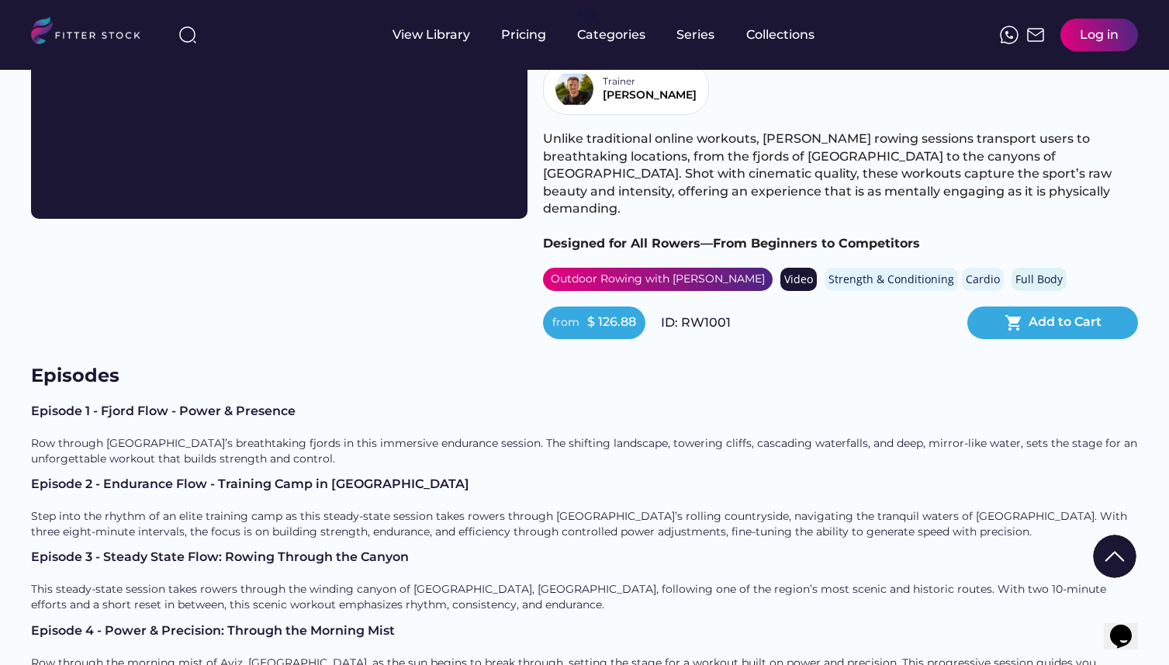
click at [36, 362] on h3 "Episodes" at bounding box center [108, 375] width 155 height 27
click at [31, 362] on h3 "Episodes" at bounding box center [108, 375] width 155 height 27
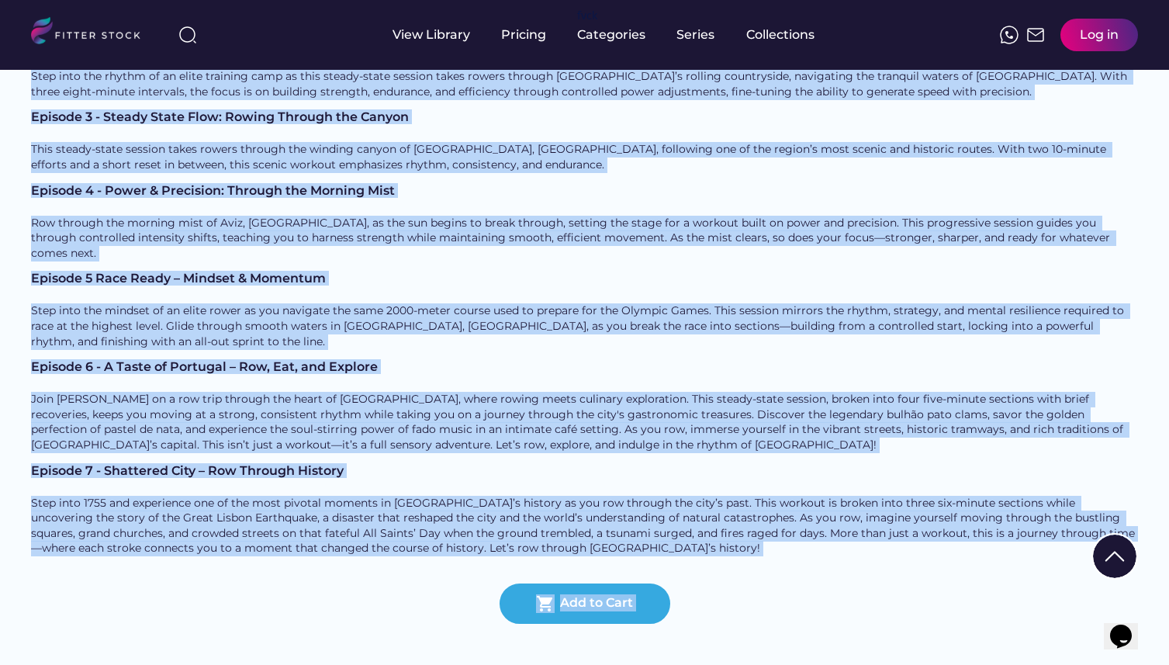
scroll to position [790, 0]
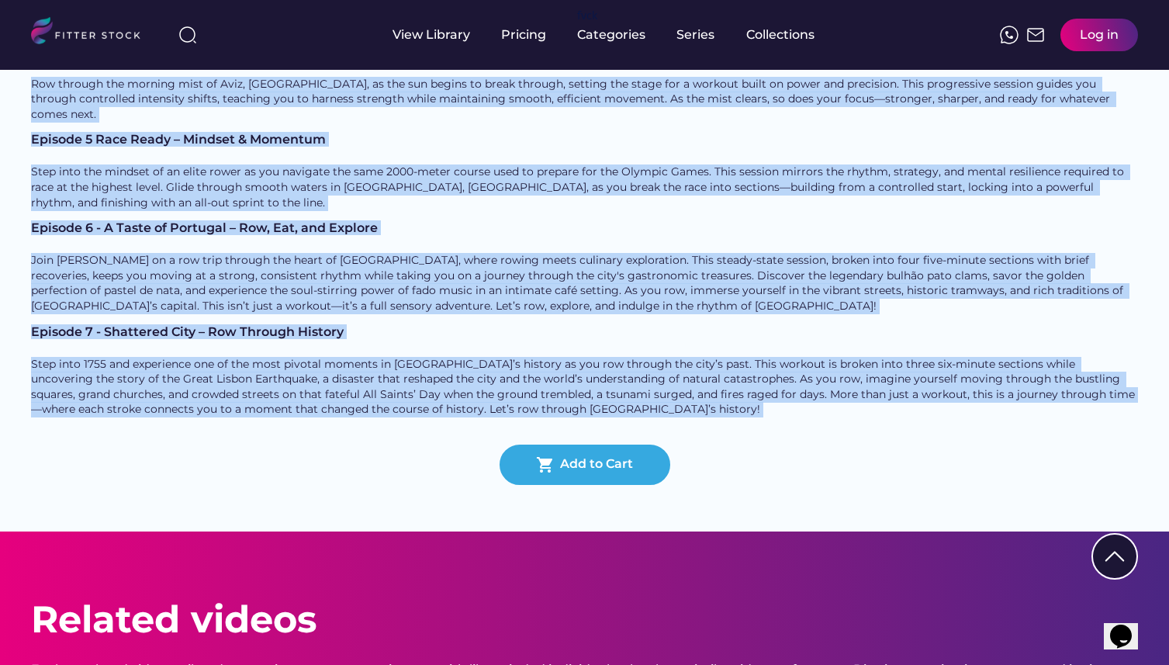
drag, startPoint x: 31, startPoint y: 290, endPoint x: 257, endPoint y: 329, distance: 229.0
click at [257, 329] on div "Episodes Episode 1 - Fjord Flow - Power & Presence Row through Norway’s breatht…" at bounding box center [584, 134] width 1107 height 701
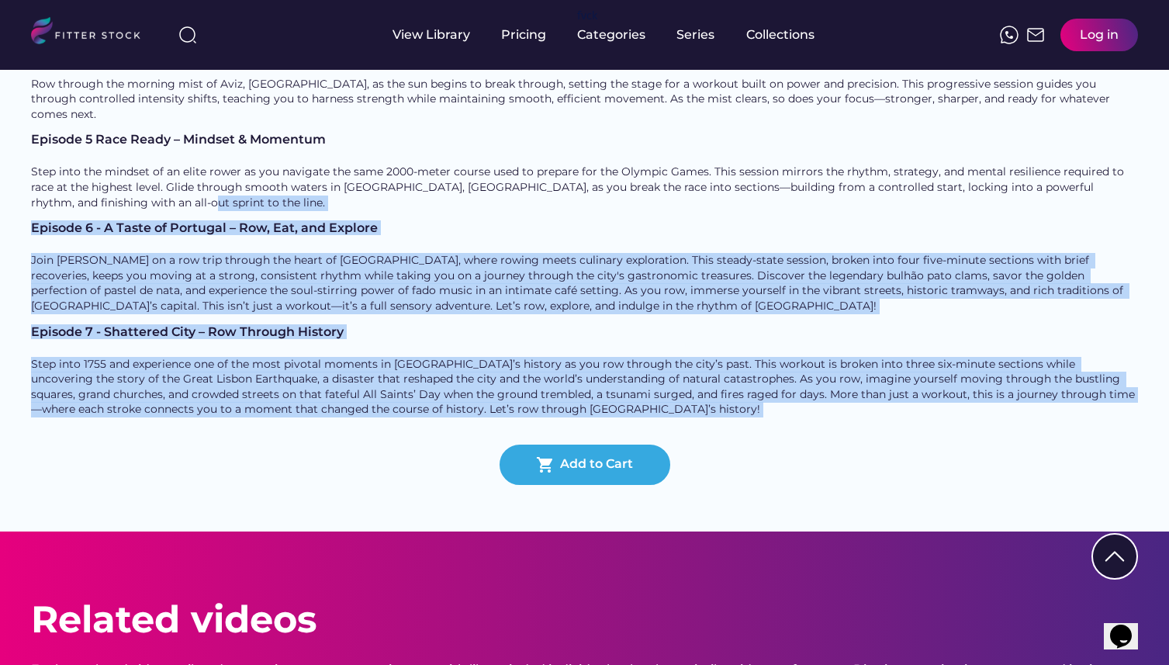
drag, startPoint x: 257, startPoint y: 329, endPoint x: 35, endPoint y: 115, distance: 308.3
click at [35, 115] on div "Episodes Episode 1 - Fjord Flow - Power & Presence Row through Norway’s breatht…" at bounding box center [584, 134] width 1107 height 701
click at [35, 133] on div "Episode 5 Race Ready – Mindset & Momentum Step into the mindset of an elite row…" at bounding box center [584, 177] width 1107 height 88
drag, startPoint x: 35, startPoint y: 115, endPoint x: 307, endPoint y: 329, distance: 346.3
click at [307, 329] on div "Episodes Episode 1 - Fjord Flow - Power & Presence Row through Norway’s breatht…" at bounding box center [584, 134] width 1107 height 701
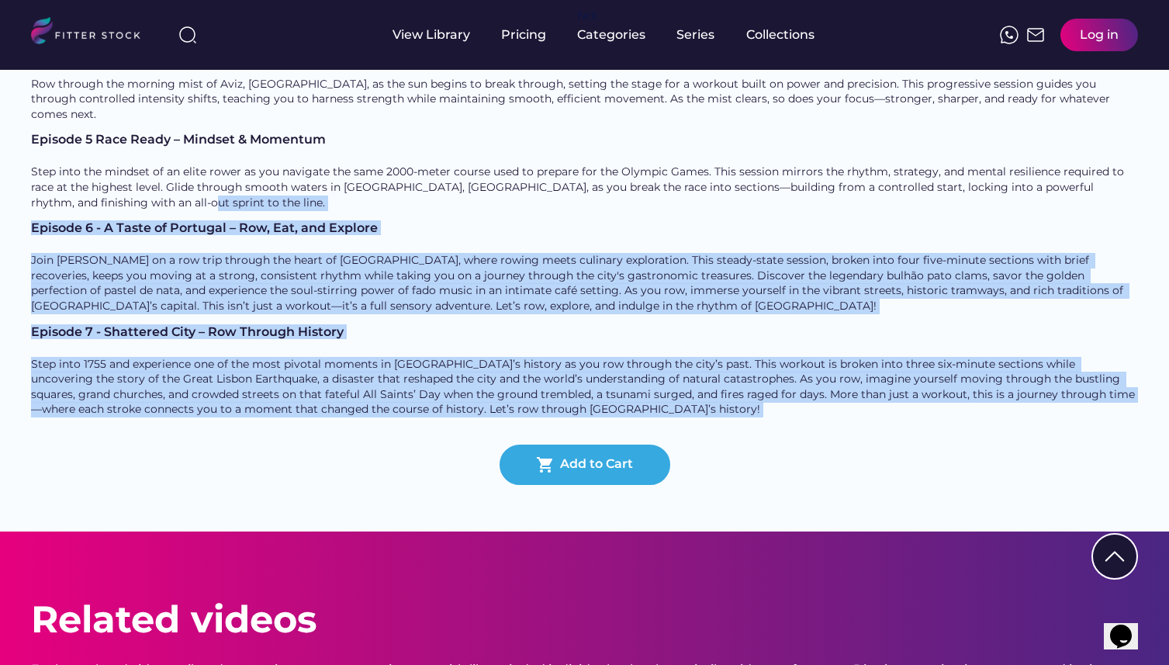
click at [307, 329] on div "Episodes Episode 1 - Fjord Flow - Power & Presence Row through Norway’s breatht…" at bounding box center [584, 134] width 1107 height 701
drag, startPoint x: 307, startPoint y: 329, endPoint x: 33, endPoint y: 123, distance: 342.4
click at [33, 123] on div "Episodes Episode 1 - Fjord Flow - Power & Presence Row through Norway’s breatht…" at bounding box center [584, 134] width 1107 height 701
click at [33, 222] on div "Episode 6 - A Taste of Portugal – Row, Eat, and Explore" at bounding box center [584, 228] width 1107 height 12
drag, startPoint x: 33, startPoint y: 123, endPoint x: 292, endPoint y: 314, distance: 321.7
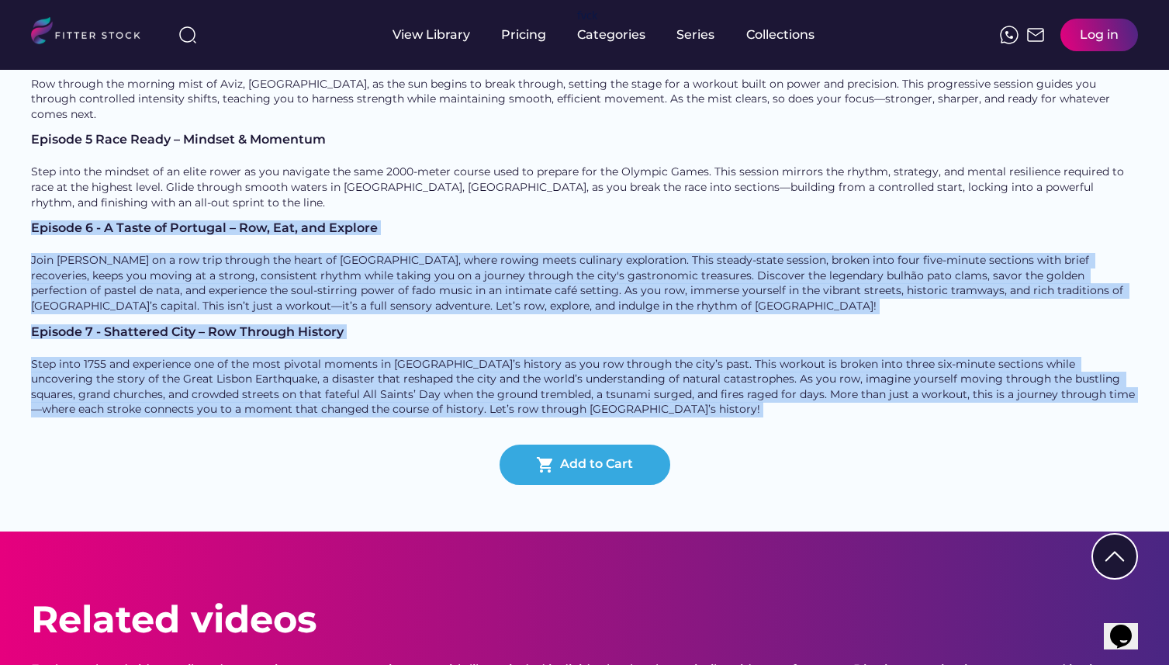
click at [292, 314] on div "Episode 1 - Fjord Flow - Power & Presence Row through Norway’s breathtaking fjo…" at bounding box center [584, 127] width 1107 height 603
click at [292, 326] on div "Episode 7 - Shattered City – Row Through History Step into 1755 and experience …" at bounding box center [584, 377] width 1107 height 103
drag
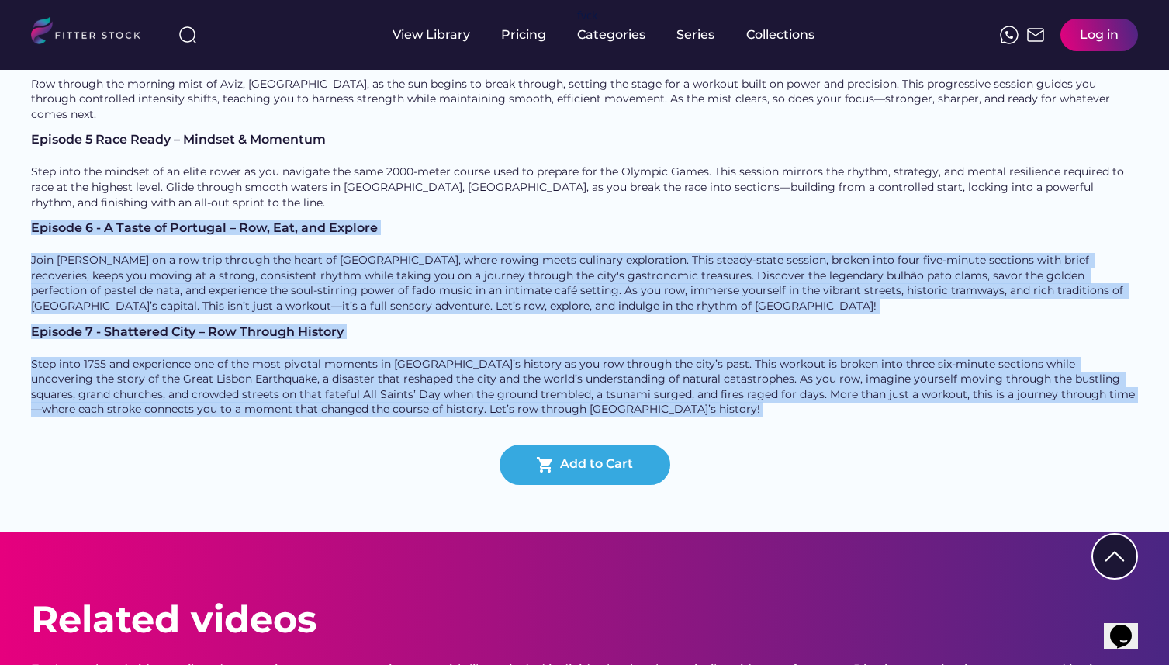
click at [358, 326] on div "Episode 7 - Shattered City – Row Through History Step into 1755 and experience …" at bounding box center [584, 377] width 1107 height 103
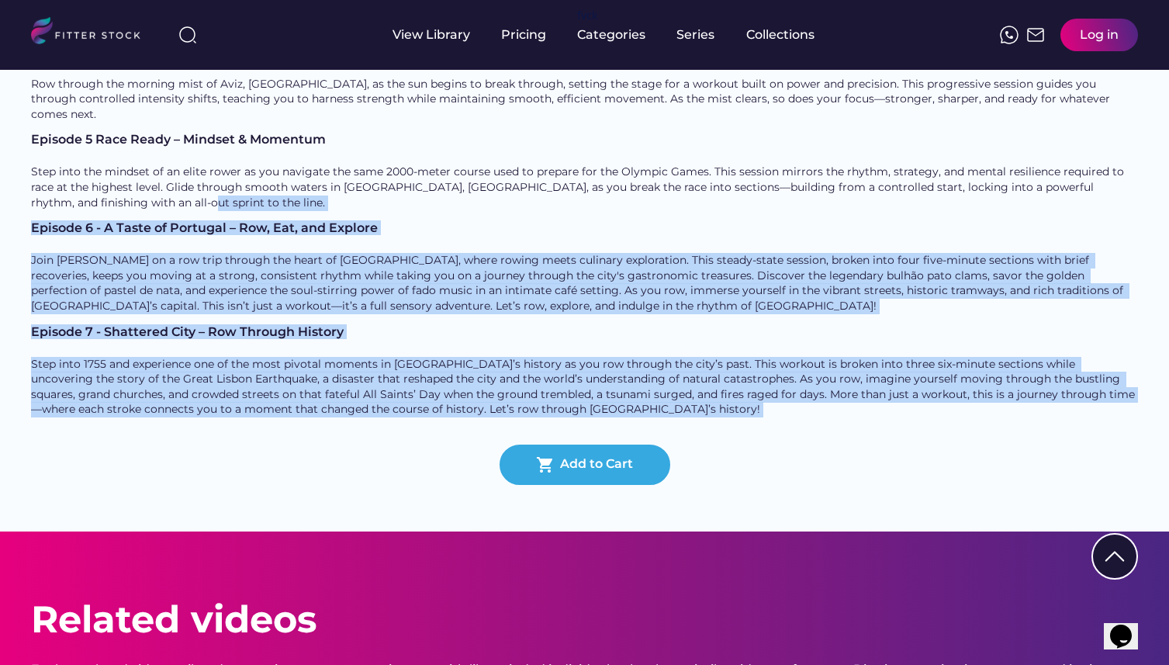
click at [524, 326] on div "Episode 7 - Shattered City – Row Through History Step into 1755 and experience …" at bounding box center [584, 377] width 1107 height 103
click at [537, 357] on div "Step into 1755 and experience one of the most pivotal moments in Lisbon’s histo…" at bounding box center [584, 387] width 1107 height 60
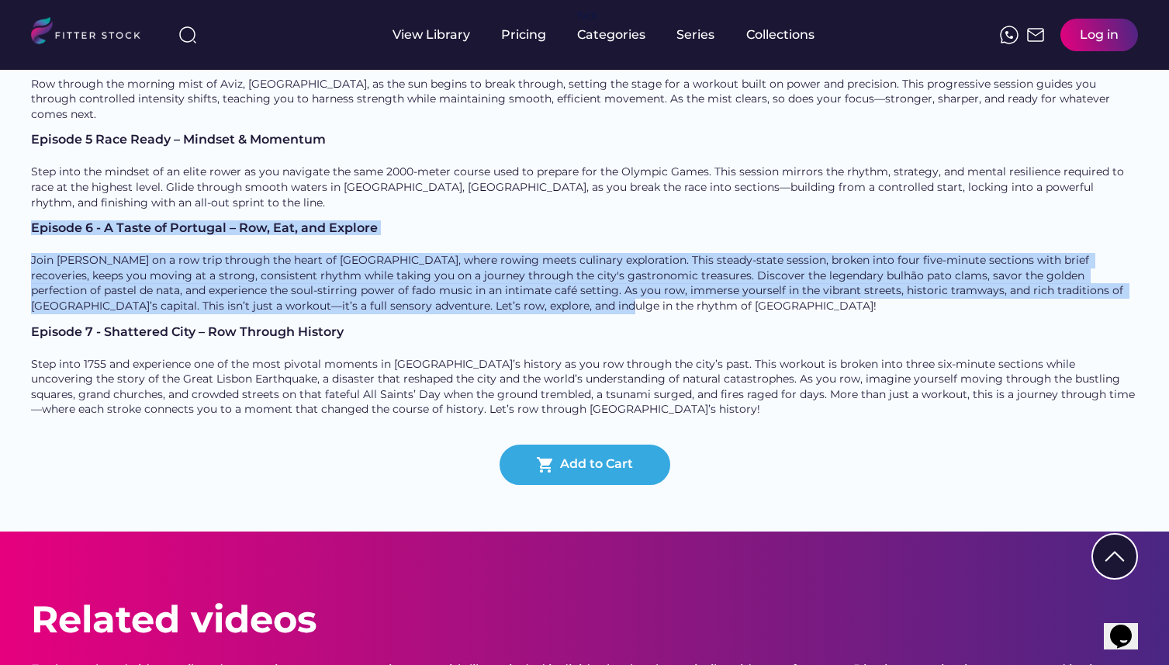
click at [446, 253] on div "Join Alex on a row trip through the heart of Lisbon, where rowing meets culinar…" at bounding box center [584, 283] width 1107 height 60
click at [44, 253] on div "Join Alex on a row trip through the heart of Lisbon, where rowing meets culinar…" at bounding box center [584, 283] width 1107 height 60
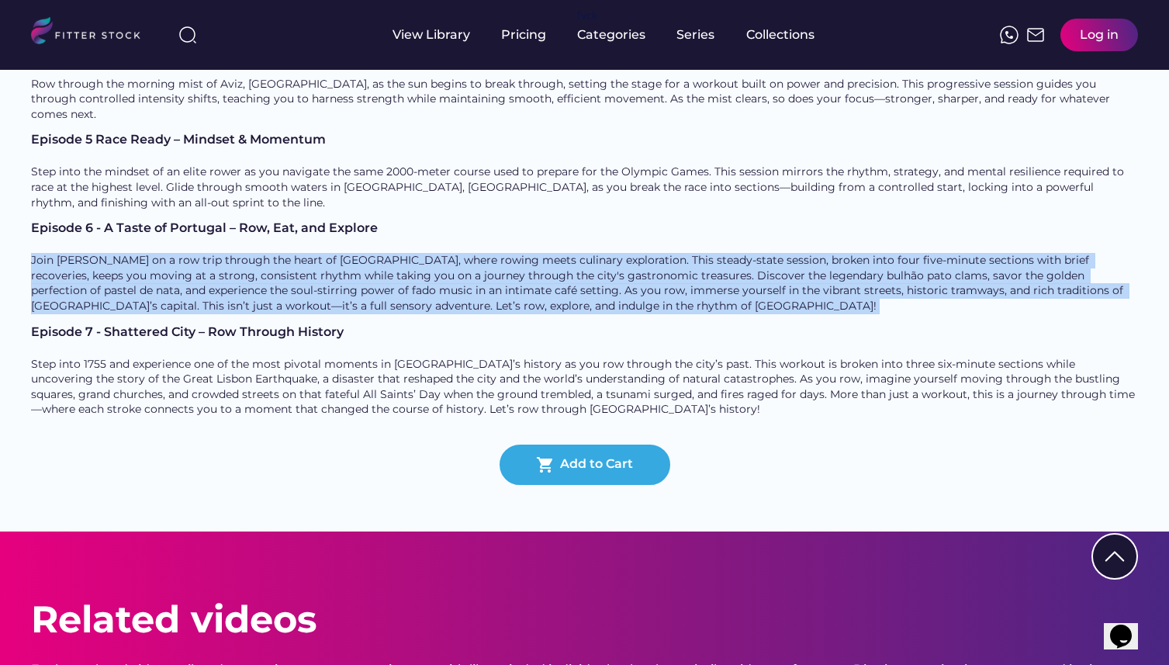
click at [458, 253] on div "Join Alex on a row trip through the heart of Lisbon, where rowing meets culinar…" at bounding box center [584, 283] width 1107 height 60
click at [37, 222] on div "Episode 6 - A Taste of Portugal – Row, Eat, and Explore Join Alex on a row trip…" at bounding box center [584, 268] width 1107 height 92
click at [37, 222] on div "Episode 6 - A Taste of Portugal – Row, Eat, and Explore" at bounding box center [584, 228] width 1107 height 12
click at [486, 222] on div "Episode 6 - A Taste of Portugal – Row, Eat, and Explore Join Alex on a row trip…" at bounding box center [584, 268] width 1107 height 92
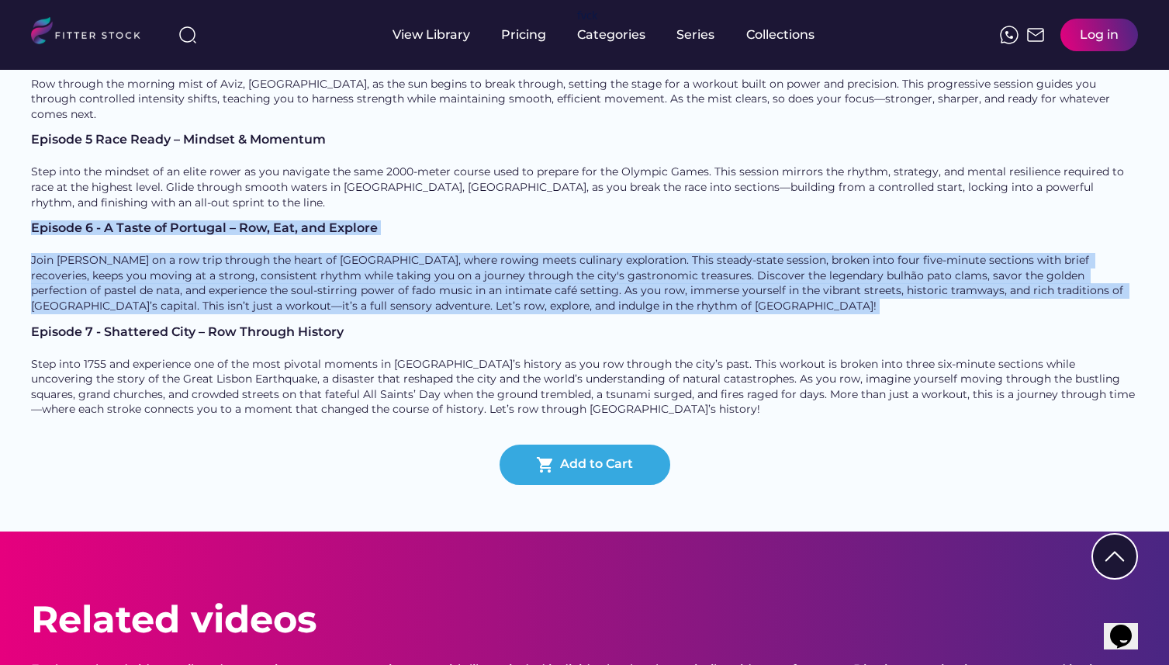
click at [486, 253] on div "Join Alex on a row trip through the heart of Lisbon, where rowing meets culinar…" at bounding box center [584, 283] width 1107 height 60
click at [31, 326] on div "Episode 7 - Shattered City – Row Through History" at bounding box center [584, 332] width 1107 height 12
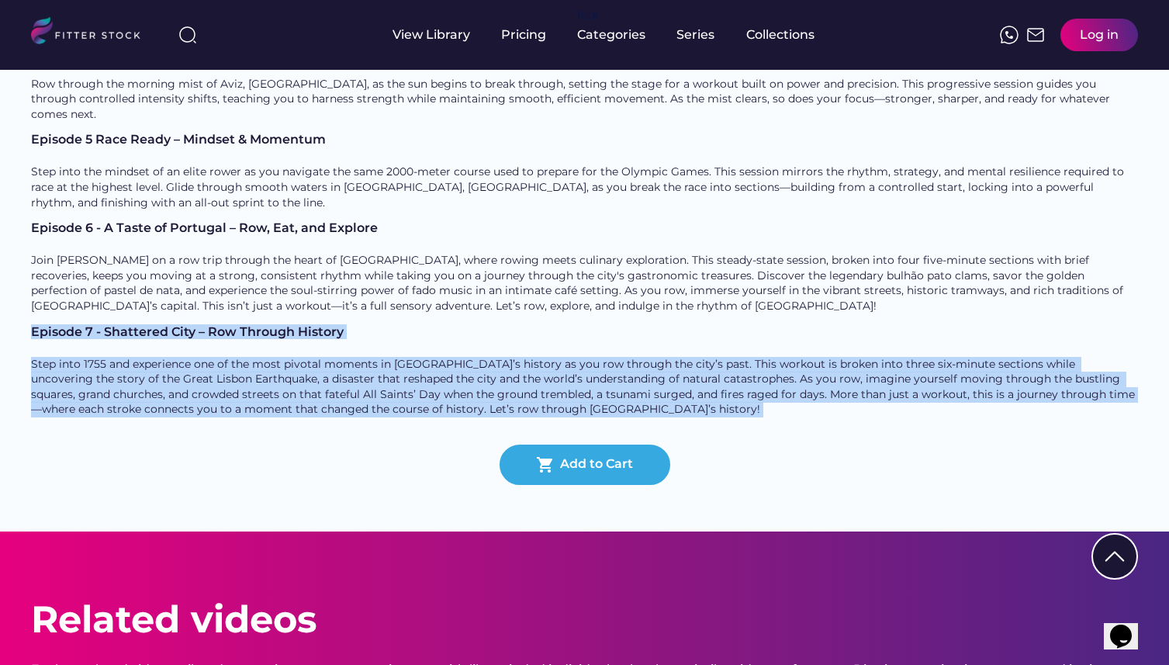
click at [506, 326] on div "Episode 7 - Shattered City – Row Through History Step into 1755 and experience …" at bounding box center [584, 372] width 1107 height 92
click at [506, 357] on div "Step into 1755 and experience one of the most pivotal moments in Lisbon’s histo…" at bounding box center [584, 387] width 1107 height 60
click at [40, 326] on div "Episode 7 - Shattered City – Row Through History Step into 1755 and experience …" at bounding box center [584, 372] width 1107 height 92
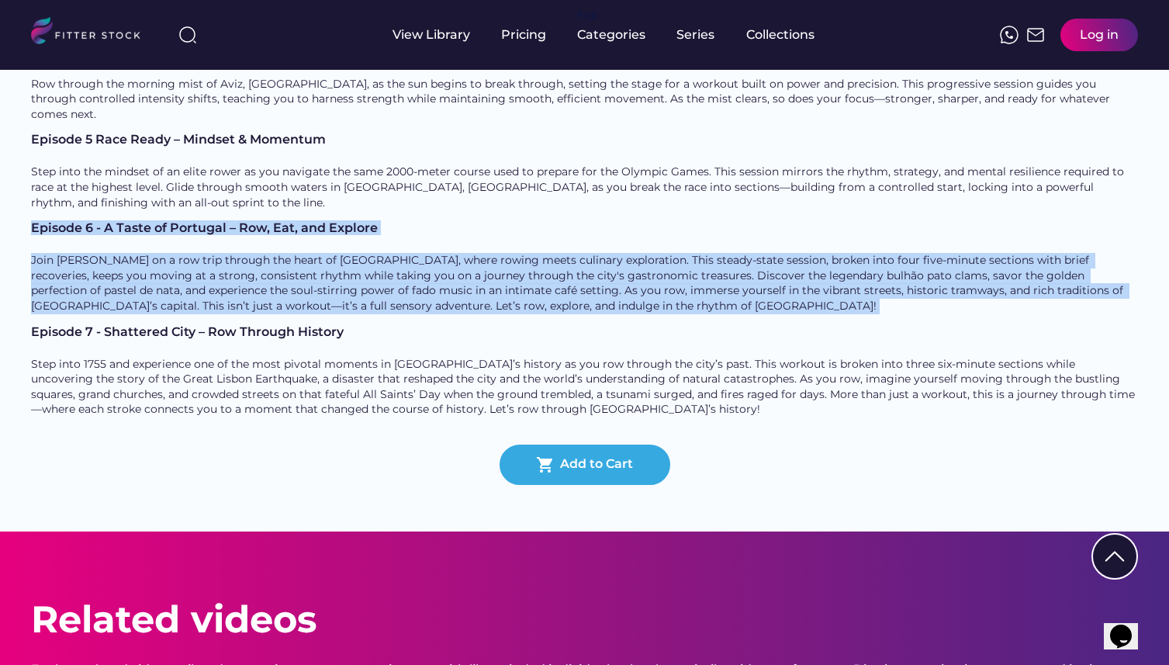
click at [458, 253] on div "Join Alex on a row trip through the heart of Lisbon, where rowing meets culinar…" at bounding box center [584, 283] width 1107 height 60
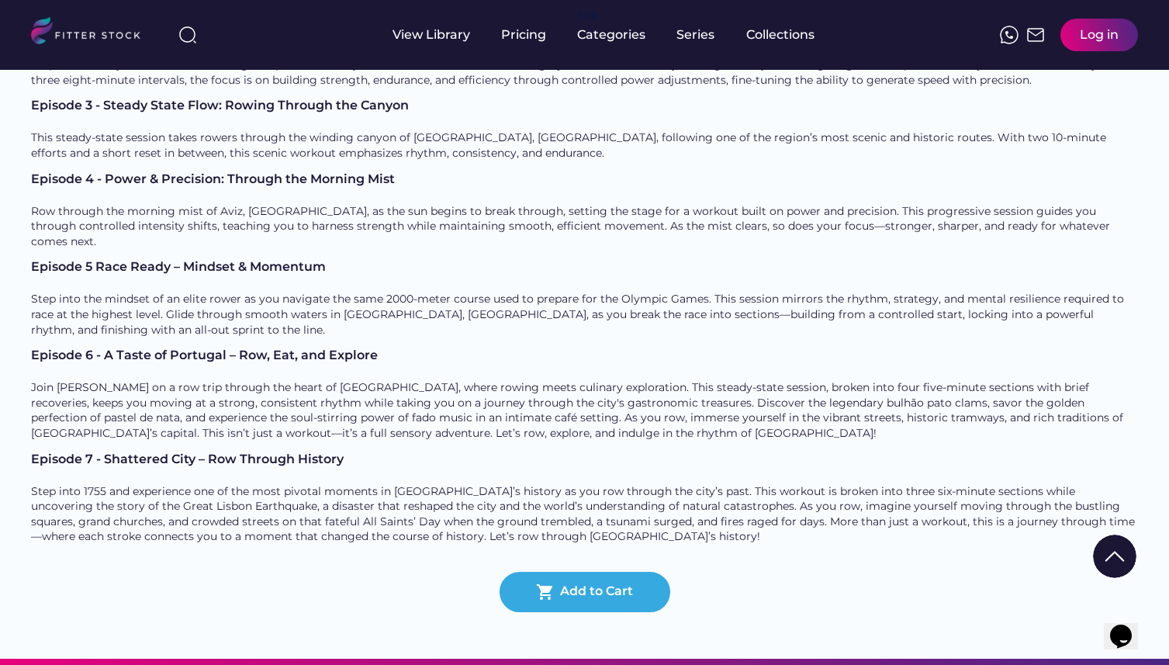
scroll to position [617, 0]
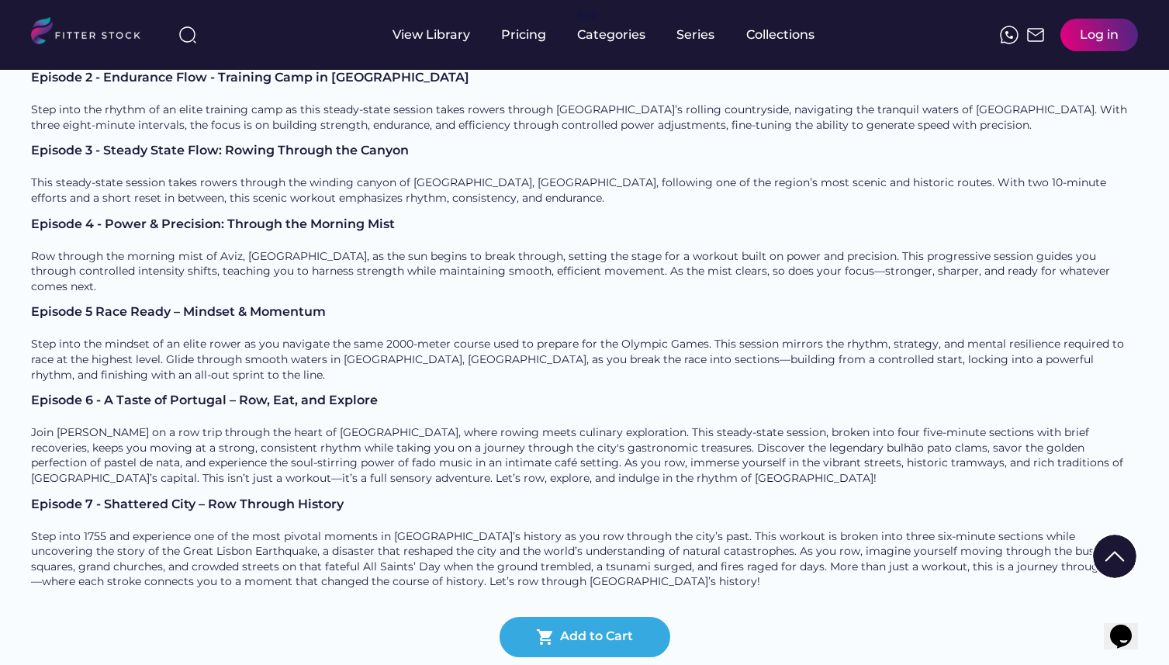
click at [33, 218] on div "Episode 4 - Power & Precision: Through the Morning Mist" at bounding box center [584, 224] width 1107 height 12
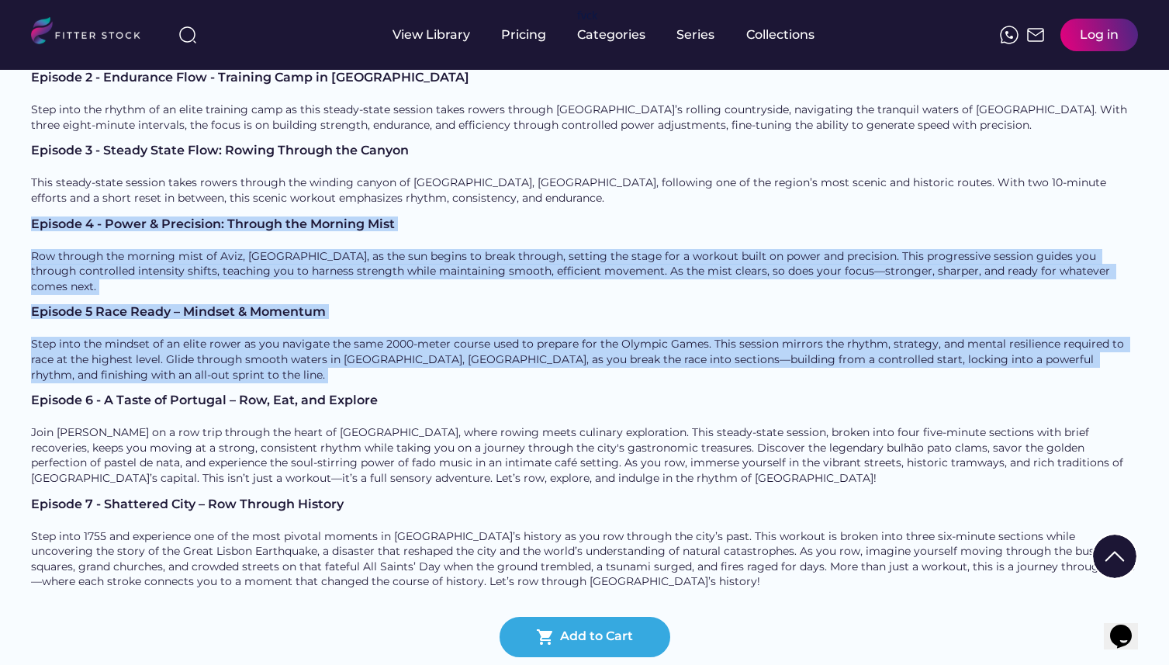
click at [143, 267] on div "Episode 1 - Fjord Flow - Power & Presence Row through Norway’s breathtaking fjo…" at bounding box center [584, 299] width 1107 height 603
click at [143, 337] on div "Step into the mindset of an elite rower as you navigate the same 2000-meter cou…" at bounding box center [584, 360] width 1107 height 46
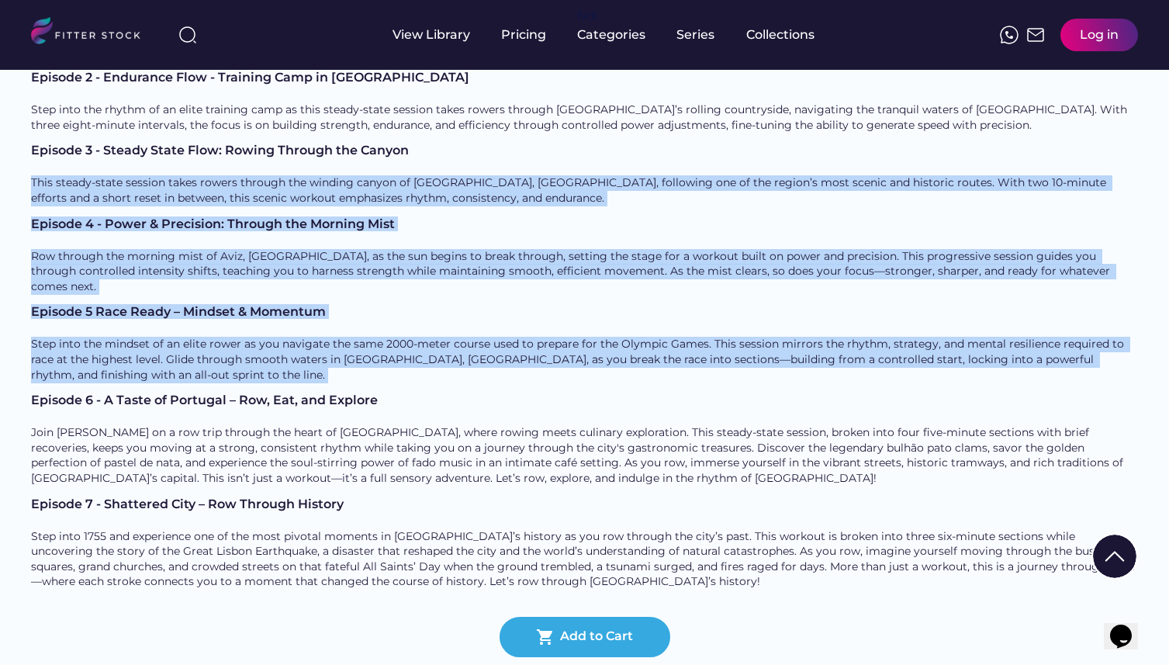
click at [24, 85] on div "Back View Trailer Outdoor Rowing with Alex Gregory Trainer Alex Unlike traditio…" at bounding box center [584, 77] width 1169 height 1251
click at [27, 126] on div "Back View Trailer Outdoor Rowing with Alex Gregory Trainer Alex Unlike traditio…" at bounding box center [584, 77] width 1169 height 1251
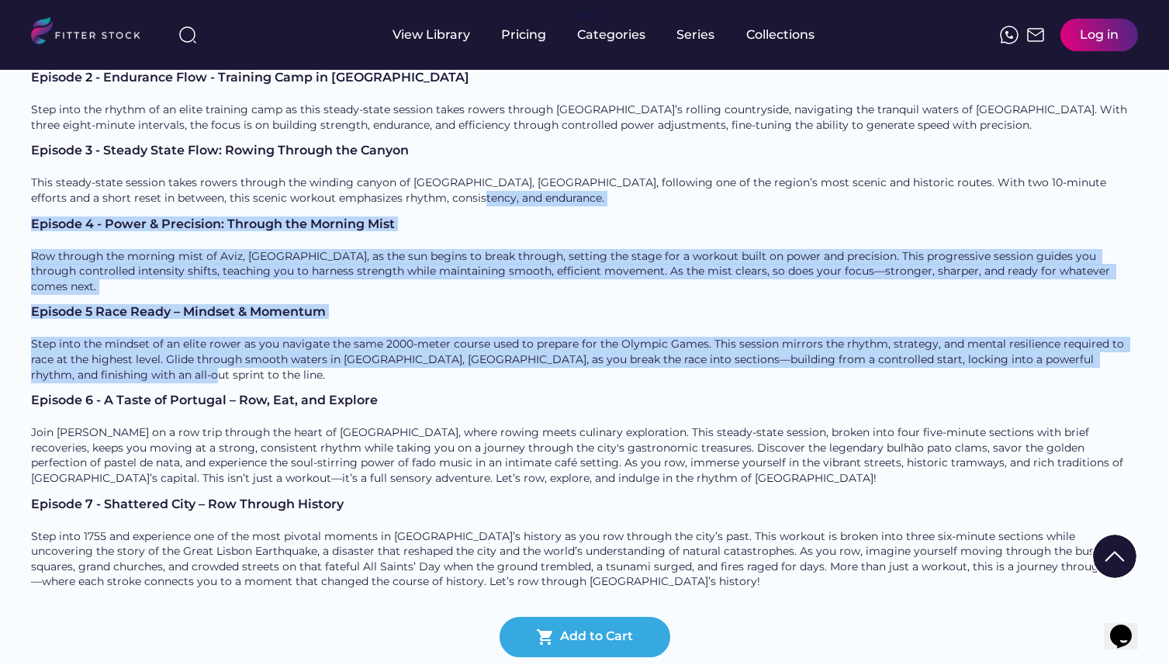
click at [120, 274] on div "Back View Trailer Outdoor Rowing with Alex Gregory Trainer Alex Unlike traditio…" at bounding box center [584, 77] width 1169 height 1251
click at [120, 337] on div "Step into the mindset of an elite rower as you navigate the same 2000-meter cou…" at bounding box center [584, 360] width 1107 height 46
click at [29, 138] on div "Back View Trailer Outdoor Rowing with Alex Gregory Trainer Alex Unlike traditio…" at bounding box center [584, 77] width 1169 height 1251
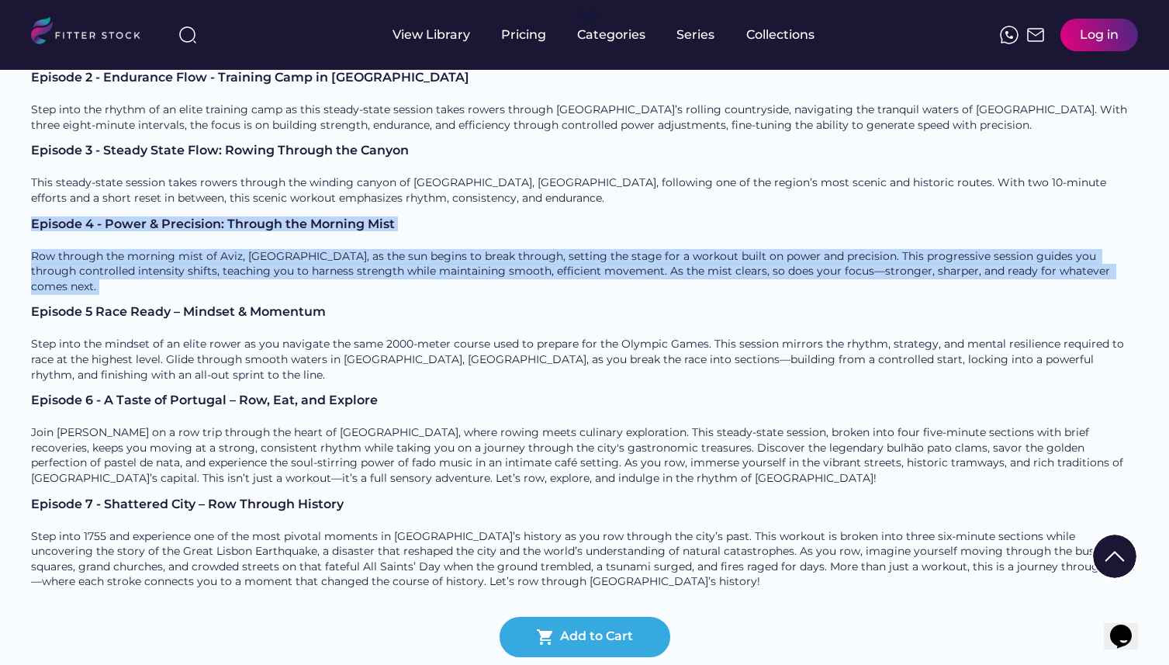
click at [373, 192] on div "Back View Trailer Outdoor Rowing with Alex Gregory Trainer Alex Unlike traditio…" at bounding box center [584, 77] width 1169 height 1251
click at [373, 218] on div "Episode 4 - Power & Precision: Through the Morning Mist Row through the morning…" at bounding box center [584, 262] width 1107 height 88
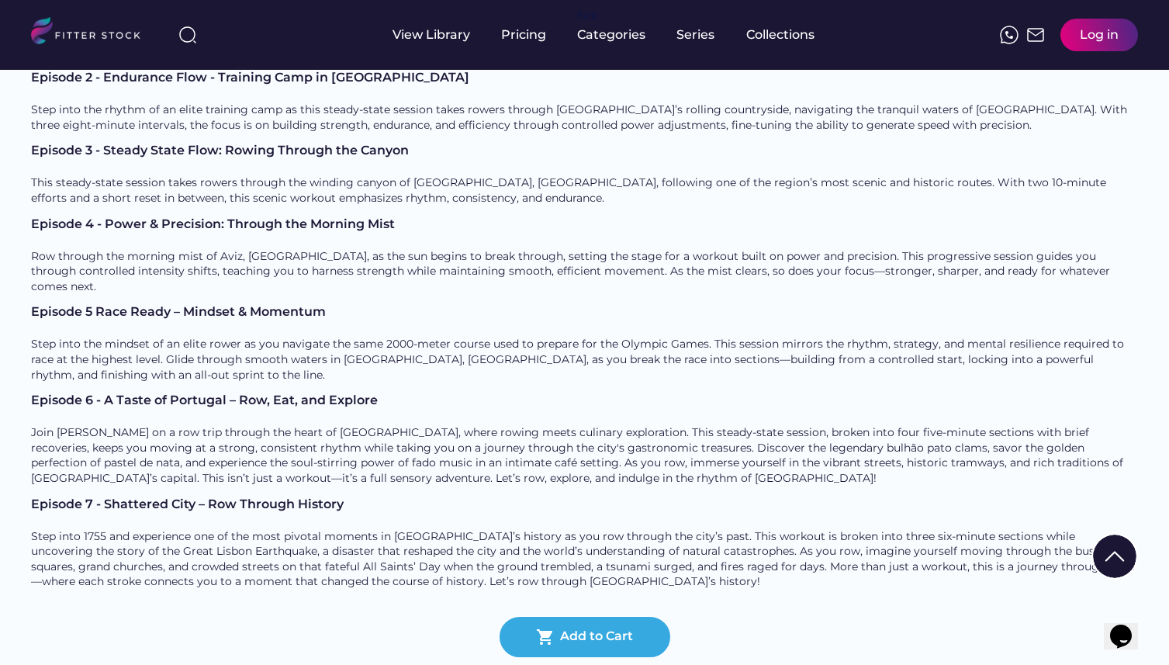
click at [373, 218] on div "Episode 4 - Power & Precision: Through the Morning Mist Row through the morning…" at bounding box center [584, 262] width 1107 height 88
click at [31, 218] on div "Episode 4 - Power & Precision: Through the Morning Mist" at bounding box center [584, 224] width 1107 height 12
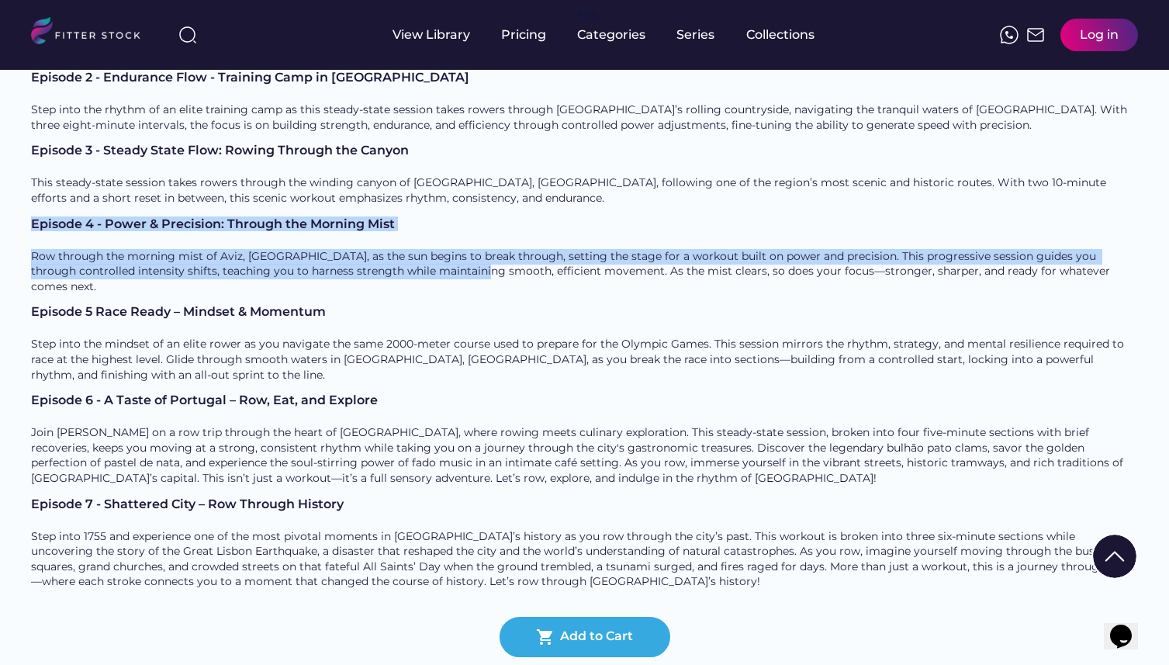
click at [406, 218] on div "Episode 4 - Power & Precision: Through the Morning Mist Row through the morning…" at bounding box center [584, 256] width 1107 height 77
click at [406, 249] on div "Row through the morning mist of Aviz, Portugal, as the sun begins to break thro…" at bounding box center [584, 272] width 1107 height 46
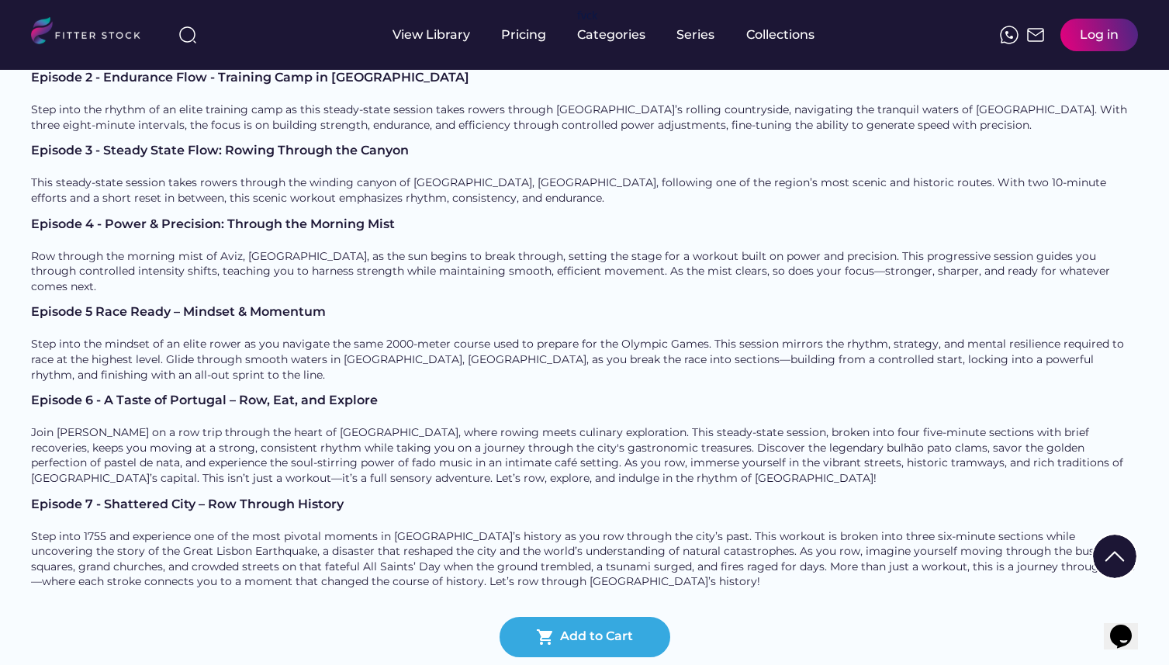
click at [406, 249] on div "Row through the morning mist of Aviz, Portugal, as the sun begins to break thro…" at bounding box center [584, 272] width 1107 height 46
click at [32, 218] on div "Episode 4 - Power & Precision: Through the Morning Mist" at bounding box center [584, 224] width 1107 height 12
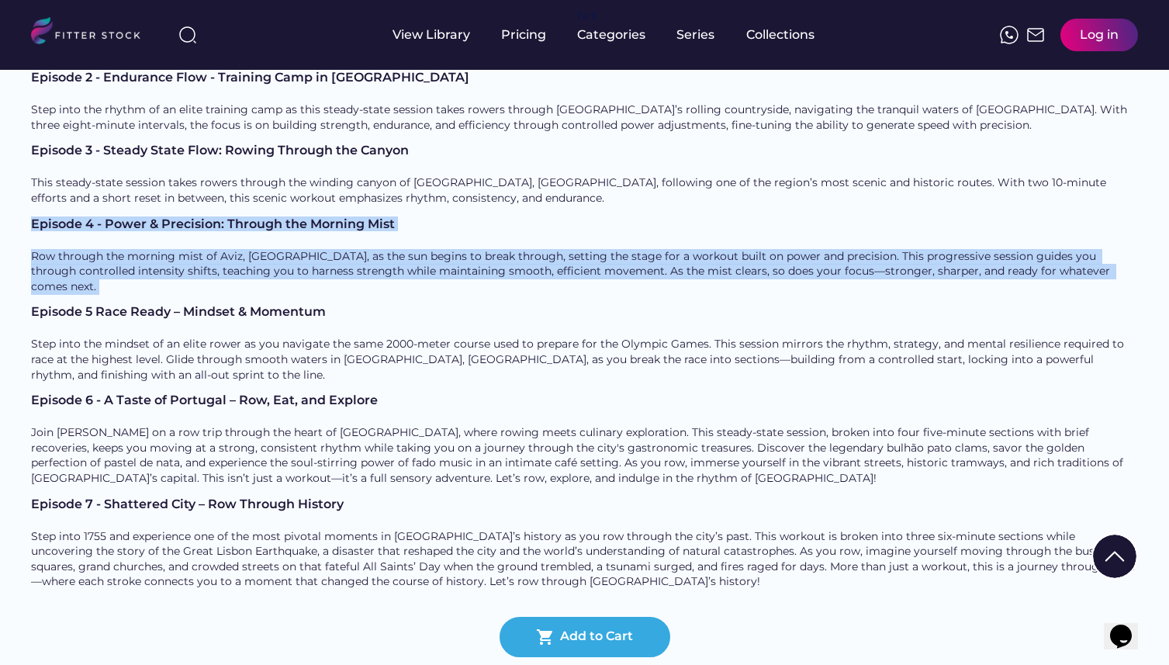
click at [543, 218] on div "Episode 4 - Power & Precision: Through the Morning Mist Row through the morning…" at bounding box center [584, 262] width 1107 height 88
click at [35, 306] on div "Episode 5 Race Ready – Mindset & Momentum" at bounding box center [584, 312] width 1107 height 12
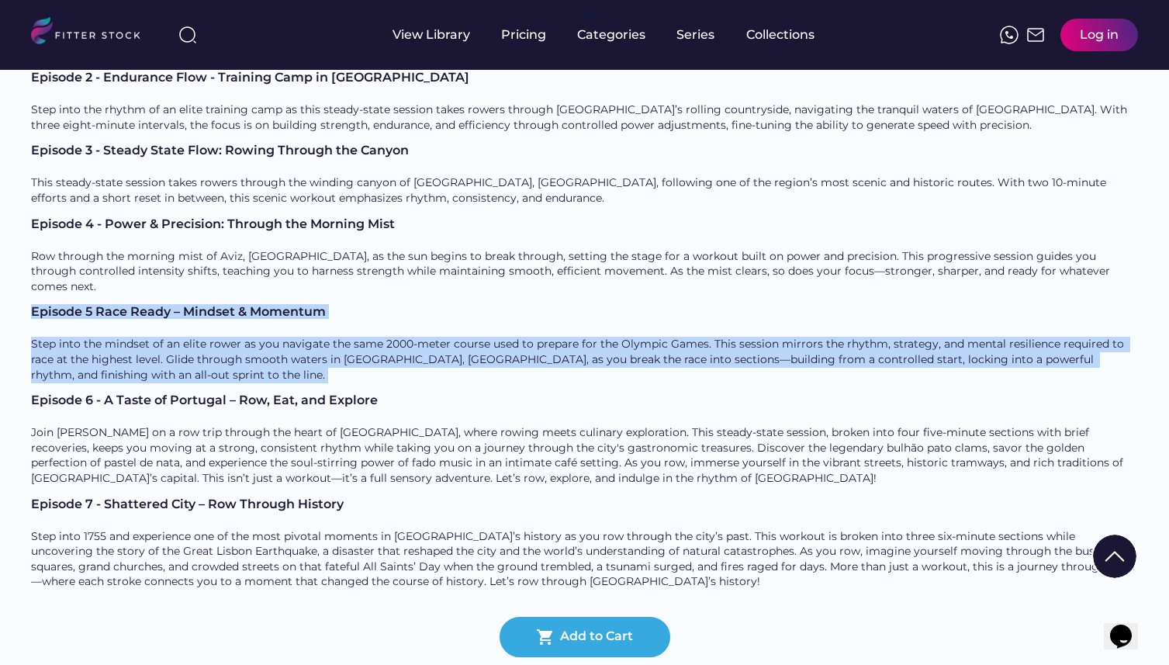
click at [168, 306] on div "Episode 5 Race Ready – Mindset & Momentum Step into the mindset of an elite row…" at bounding box center [584, 344] width 1107 height 77
click at [168, 337] on div "Step into the mindset of an elite rower as you navigate the same 2000-meter cou…" at bounding box center [584, 360] width 1107 height 46
click at [19, 203] on div "Back View Trailer Outdoor Rowing with Alex Gregory Trainer Alex Unlike traditio…" at bounding box center [584, 77] width 1169 height 1251
click at [36, 218] on div "Episode 4 - Power & Precision: Through the Morning Mist" at bounding box center [584, 224] width 1107 height 12
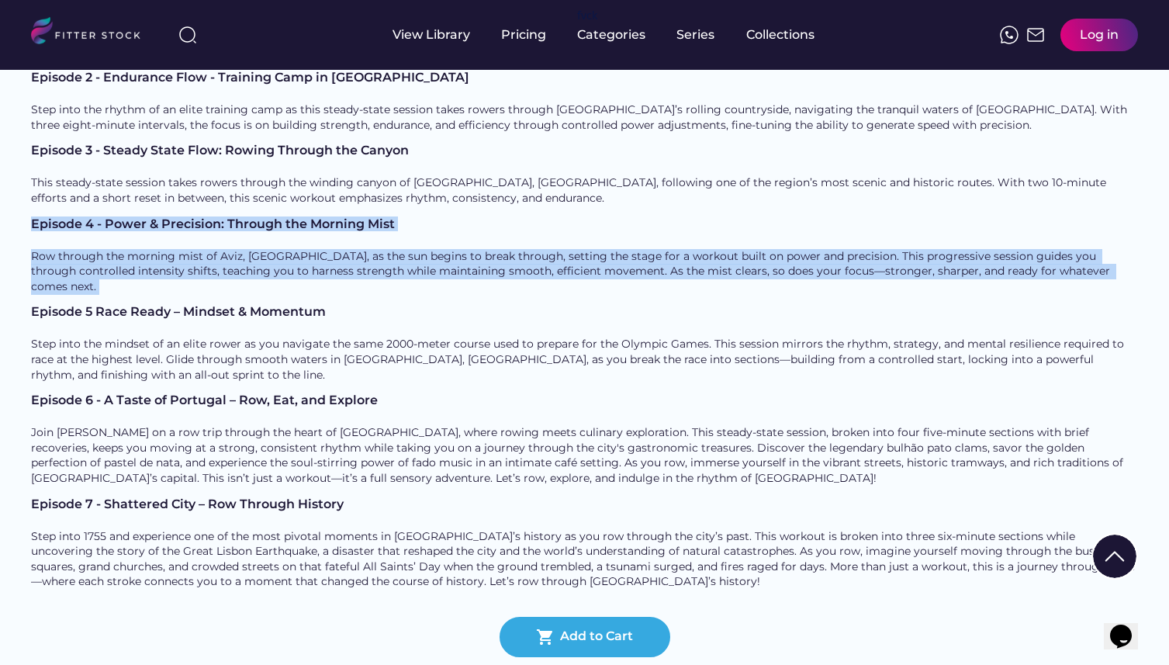
click at [326, 218] on div "Episode 4 - Power & Precision: Through the Morning Mist Row through the morning…" at bounding box center [584, 262] width 1107 height 88
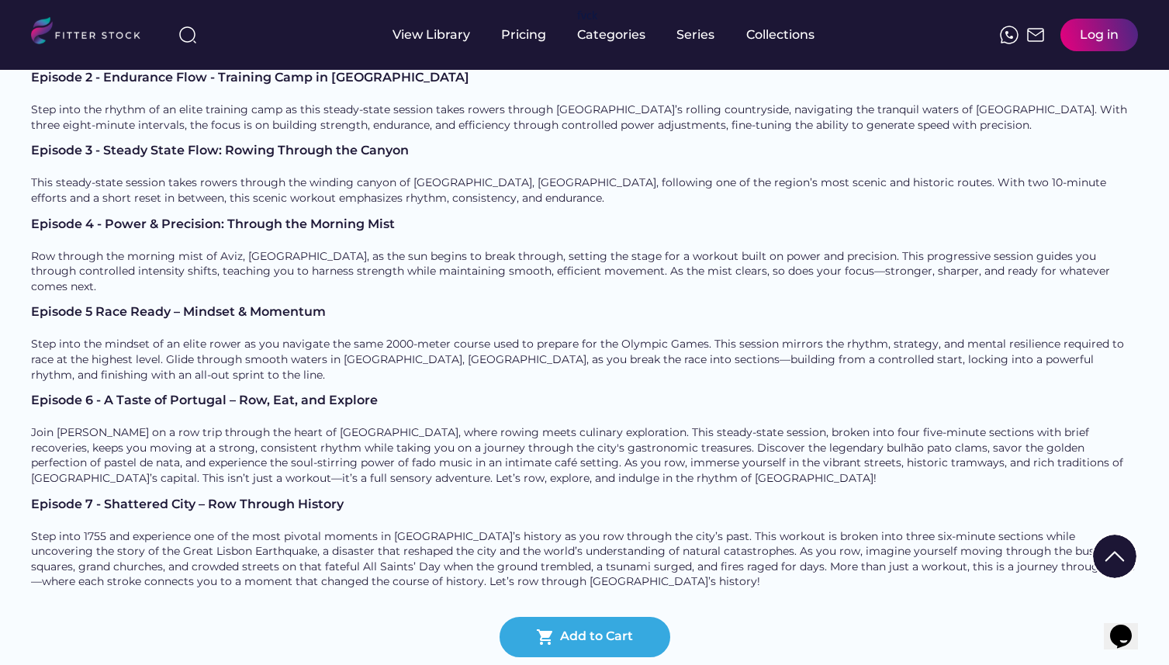
click at [314, 249] on div "Row through the morning mist of Aviz, Portugal, as the sun begins to break thro…" at bounding box center [584, 272] width 1107 height 46
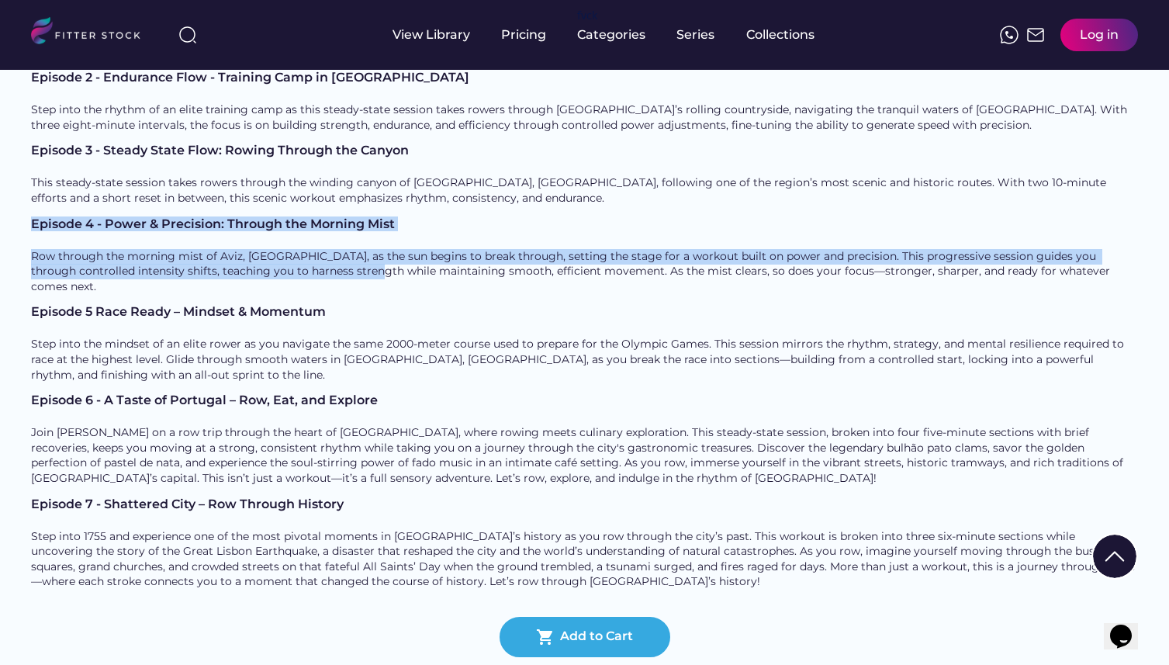
click at [19, 130] on div "Back View Trailer Outdoor Rowing with Alex Gregory Trainer Alex Unlike traditio…" at bounding box center [584, 77] width 1169 height 1251
click at [396, 183] on div "Back View Trailer Outdoor Rowing with Alex Gregory Trainer Alex Unlike traditio…" at bounding box center [584, 77] width 1169 height 1251
click at [396, 249] on div "Row through the morning mist of Aviz, Portugal, as the sun begins to break thro…" at bounding box center [584, 272] width 1107 height 46
click at [56, 218] on div "Episode 4 - Power & Precision: Through the Morning Mist Row through the morning…" at bounding box center [584, 256] width 1107 height 77
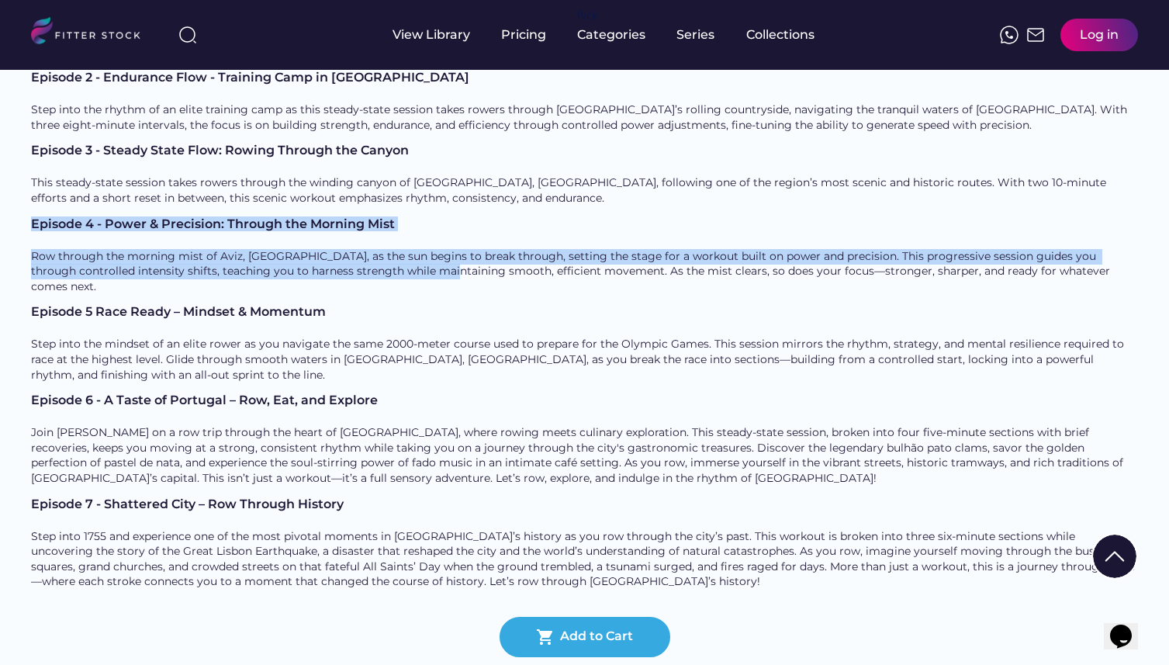
click at [56, 218] on div "Episode 4 - Power & Precision: Through the Morning Mist" at bounding box center [584, 224] width 1107 height 12
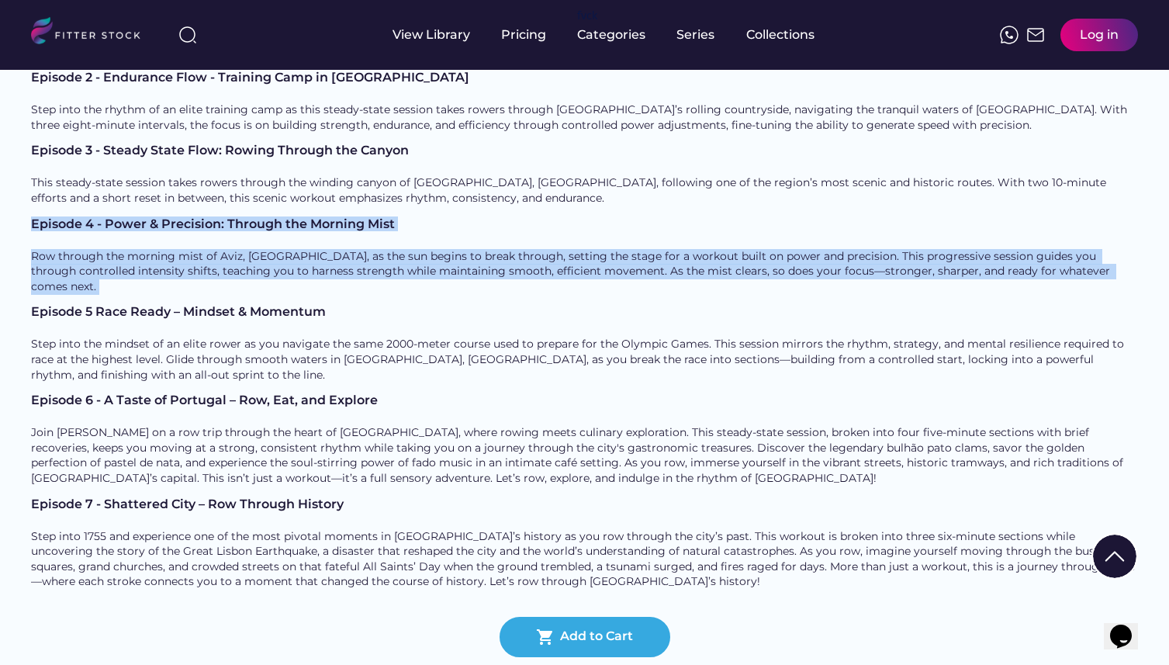
click at [733, 218] on div "Episode 4 - Power & Precision: Through the Morning Mist Row through the morning…" at bounding box center [584, 262] width 1107 height 88
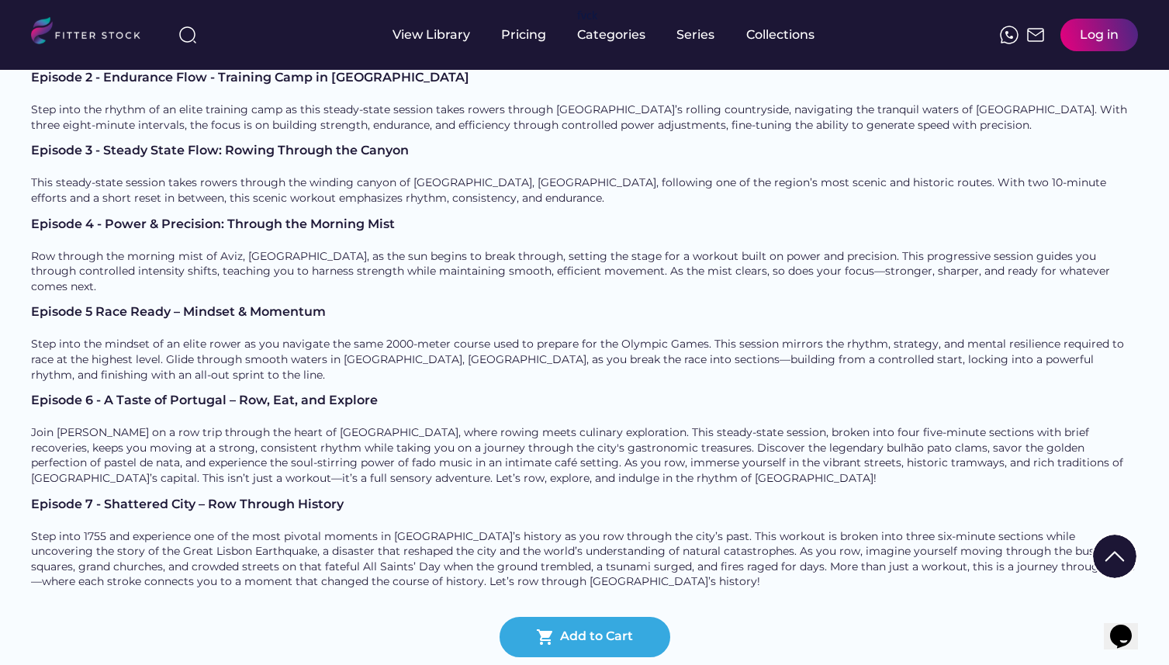
click at [733, 218] on div "Episode 4 - Power & Precision: Through the Morning Mist Row through the morning…" at bounding box center [584, 262] width 1107 height 88
click at [29, 205] on div "Back View Trailer Outdoor Rowing with Alex Gregory Trainer Alex Unlike traditio…" at bounding box center [584, 77] width 1169 height 1251
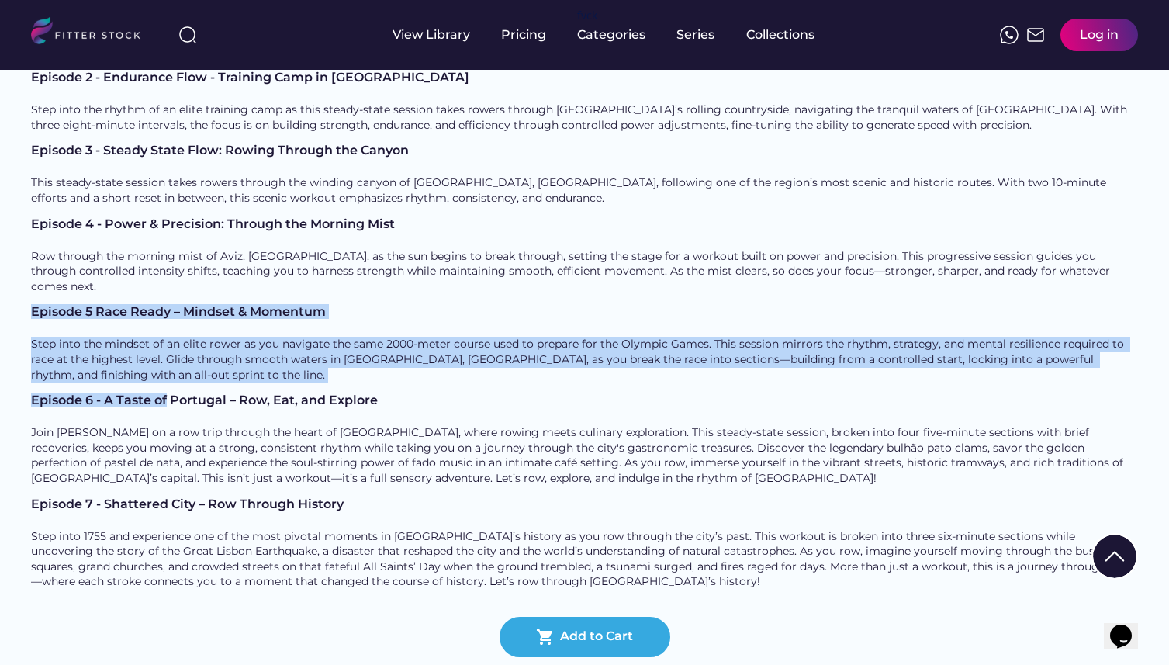
click at [164, 289] on div "Back View Trailer Outdoor Rowing with Alex Gregory Trainer Alex Unlike traditio…" at bounding box center [584, 77] width 1169 height 1251
click at [27, 299] on div "Back View Trailer Outdoor Rowing with Alex Gregory Trainer Alex Unlike traditio…" at bounding box center [584, 77] width 1169 height 1251
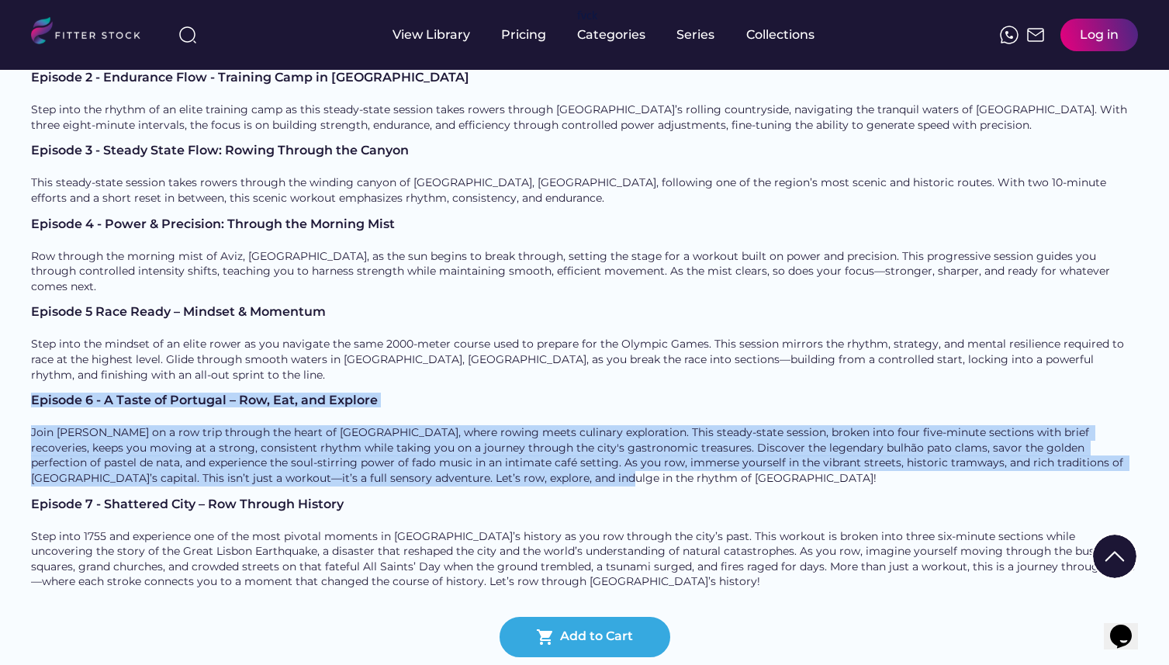
click at [450, 377] on div "Back View Trailer Outdoor Rowing with Alex Gregory Trainer Alex Unlike traditio…" at bounding box center [584, 77] width 1169 height 1251
